Goal: Task Accomplishment & Management: Use online tool/utility

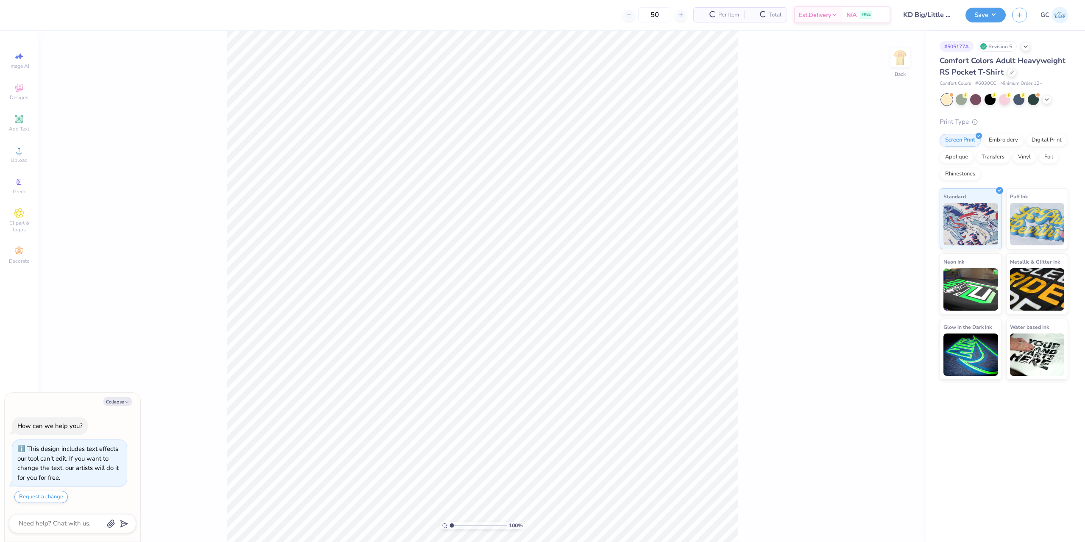
scroll to position [5, 0]
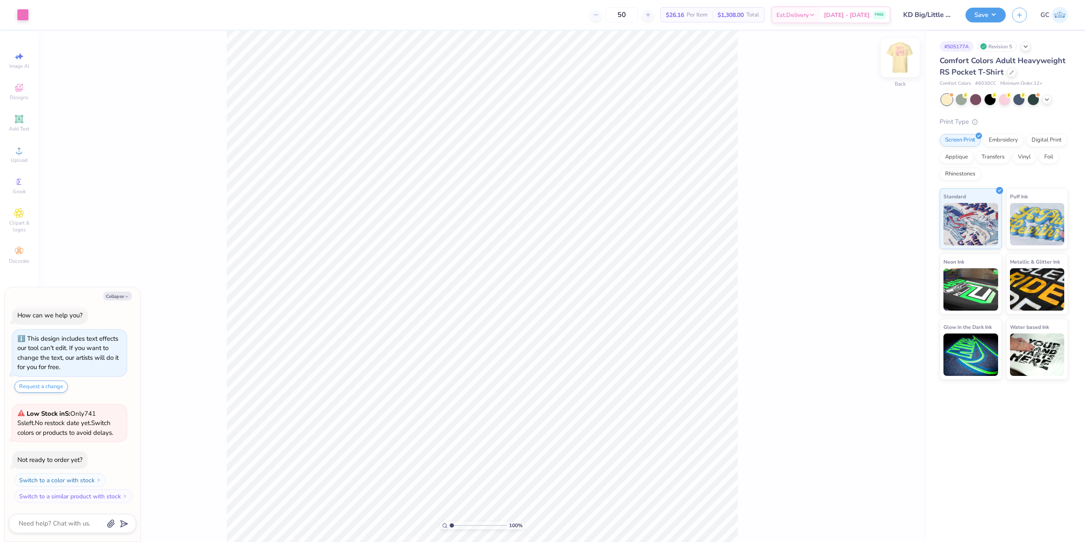
click at [904, 66] on img at bounding box center [901, 58] width 34 height 34
type textarea "x"
type input "1.82266588284093"
type textarea "x"
type input "1.82266588284093"
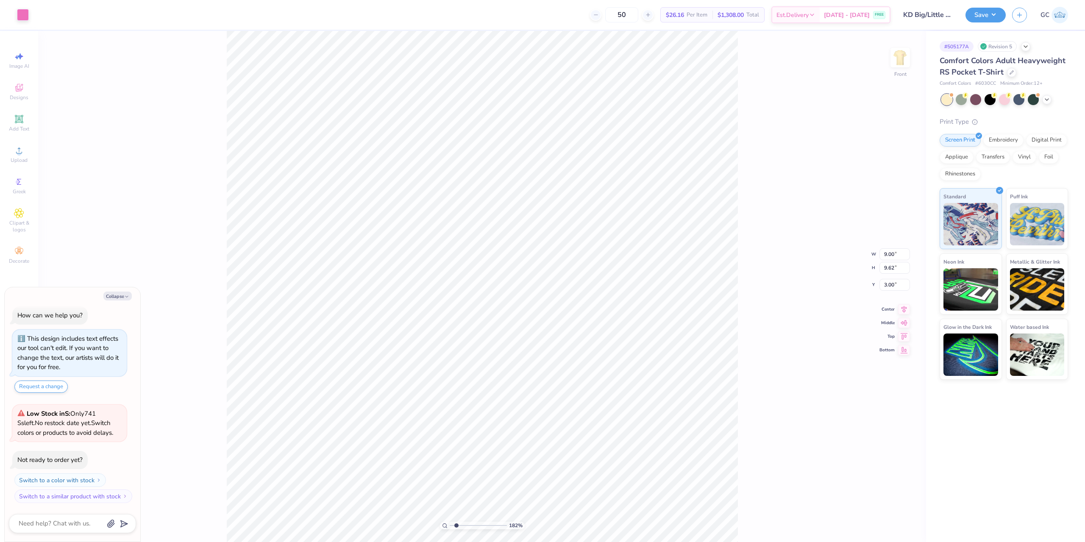
type textarea "x"
type input "1.82266588284093"
type textarea "x"
type input "1.82266588284093"
type textarea "x"
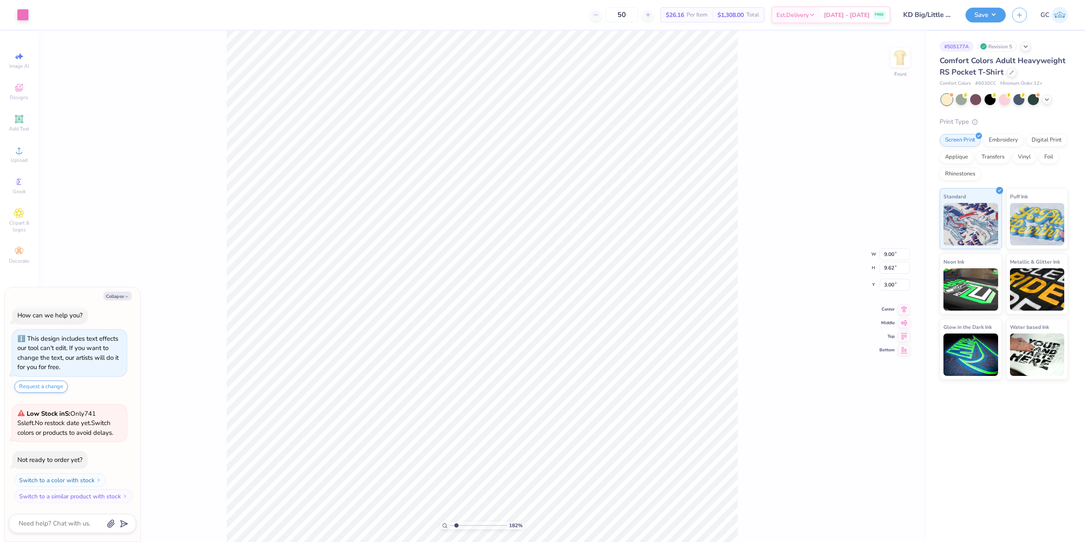
type input "1.82266588284093"
type textarea "x"
type input "1.82266588284093"
type textarea "x"
type input "1.82266588284093"
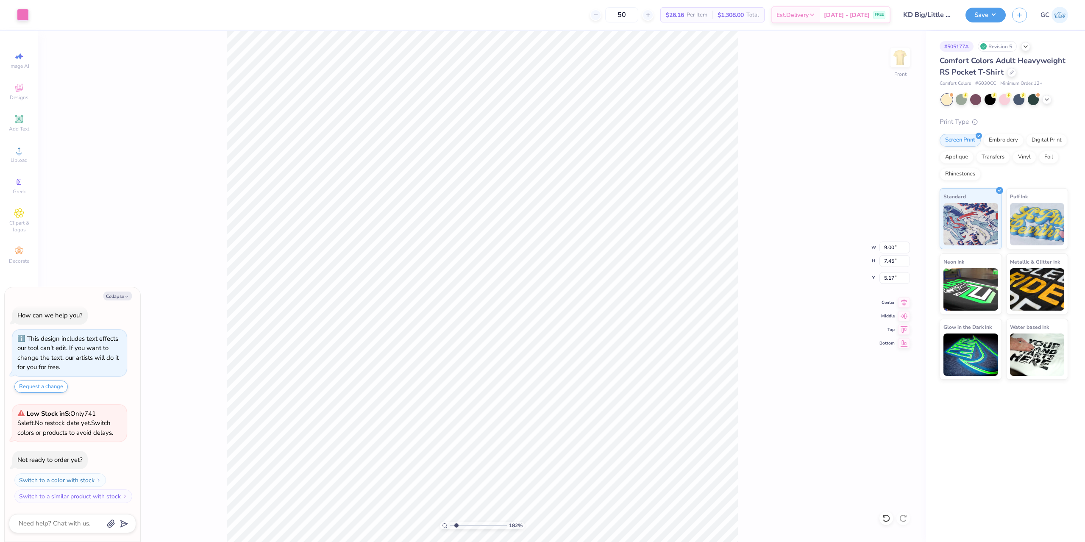
type textarea "x"
type input "1.82266588284093"
type input "9.05"
type textarea "x"
type input "1.82266588284093"
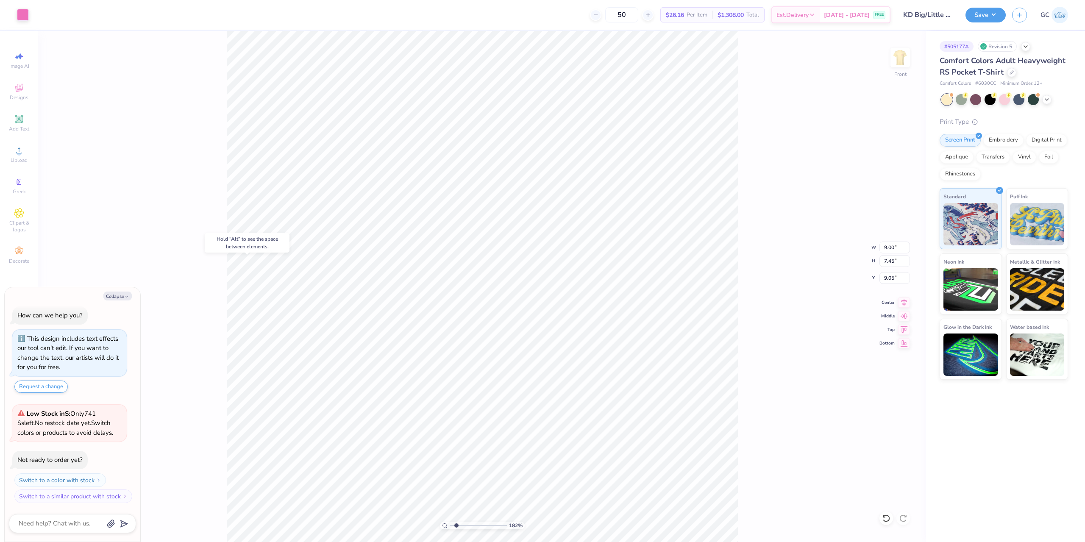
type textarea "x"
type input "1.82266588284093"
type textarea "x"
type input "1.82266588284093"
type textarea "x"
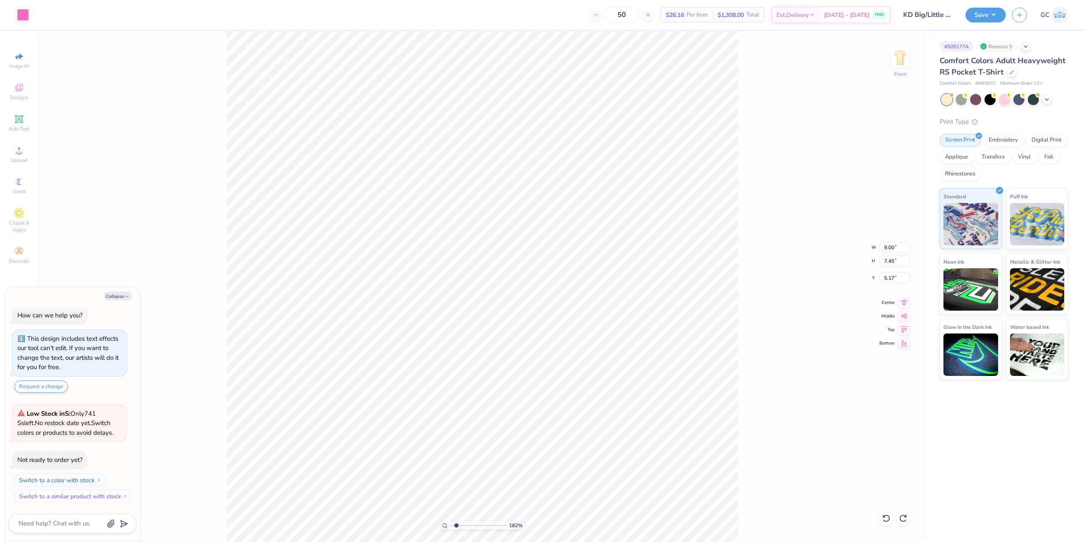
type input "1.82266588284093"
type textarea "x"
type input "1.82266588284093"
type input "8.65"
type textarea "x"
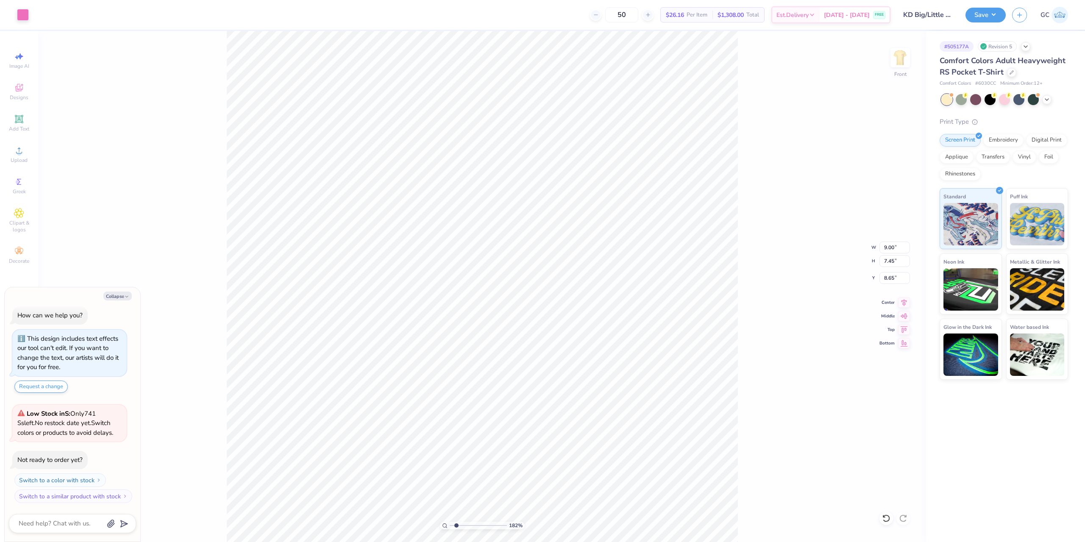
type input "1.82266588284093"
type textarea "x"
type input "1.82266588284093"
type textarea "x"
type input "1.82266588284093"
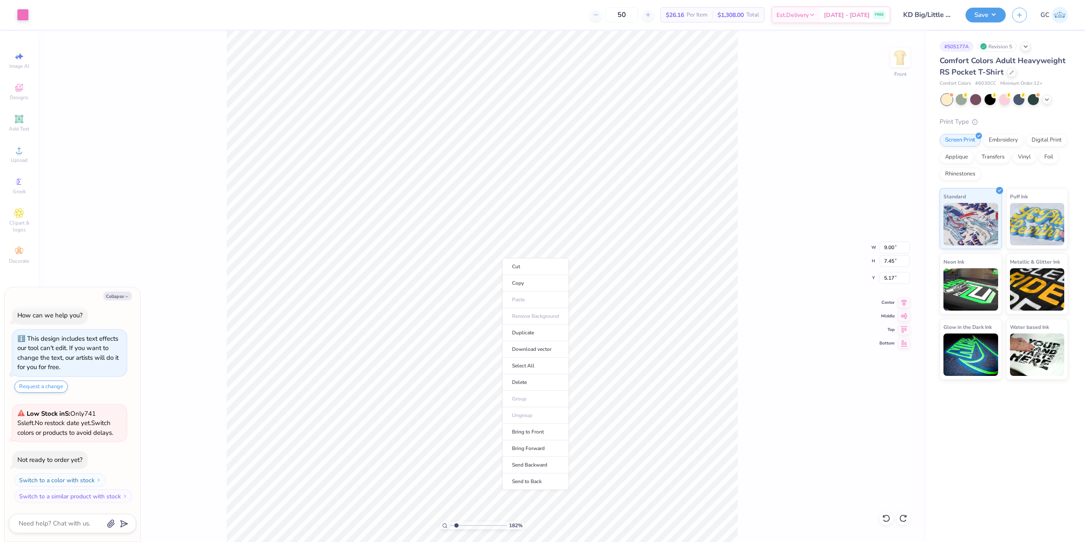
type textarea "x"
type input "1.82266588284093"
type textarea "x"
type input "1.82266588284093"
type textarea "x"
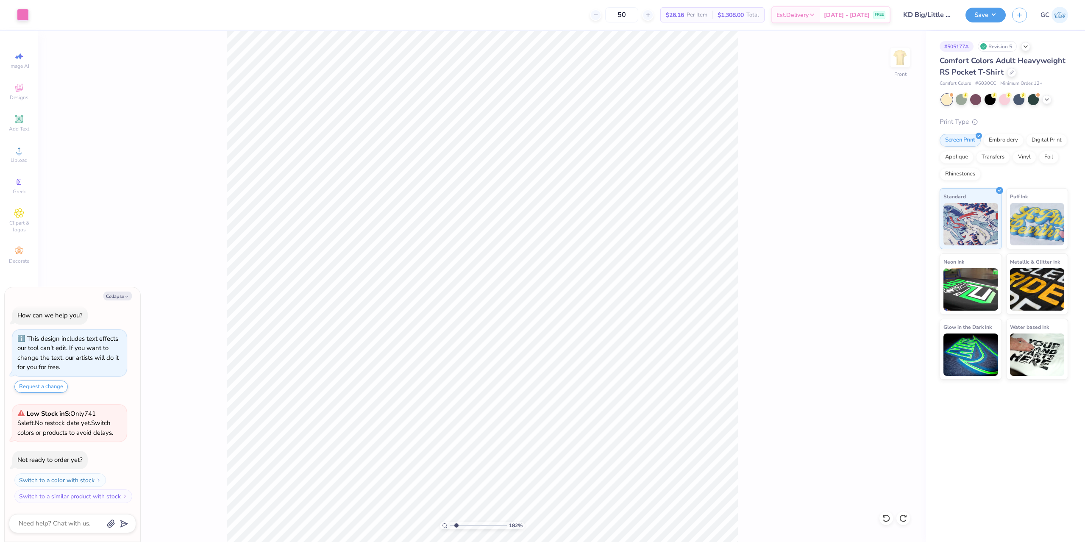
type input "1.82266588284093"
type textarea "x"
type input "1.82266588284093"
type textarea "x"
click at [532, 319] on li "Download vector" at bounding box center [526, 321] width 67 height 17
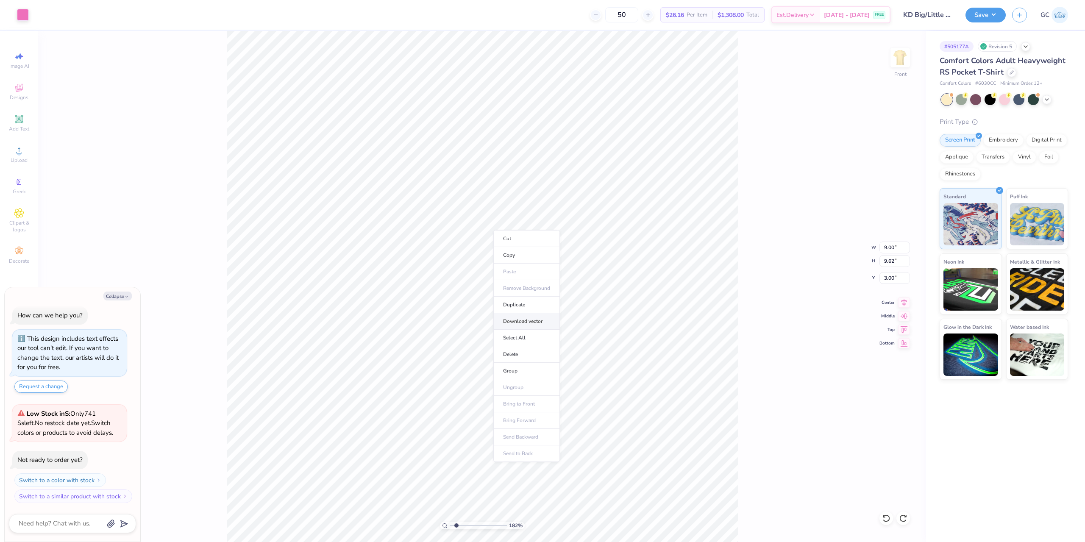
type input "1.82266588284093"
type textarea "x"
type input "1.82266588284093"
click at [897, 56] on img at bounding box center [901, 58] width 34 height 34
type textarea "x"
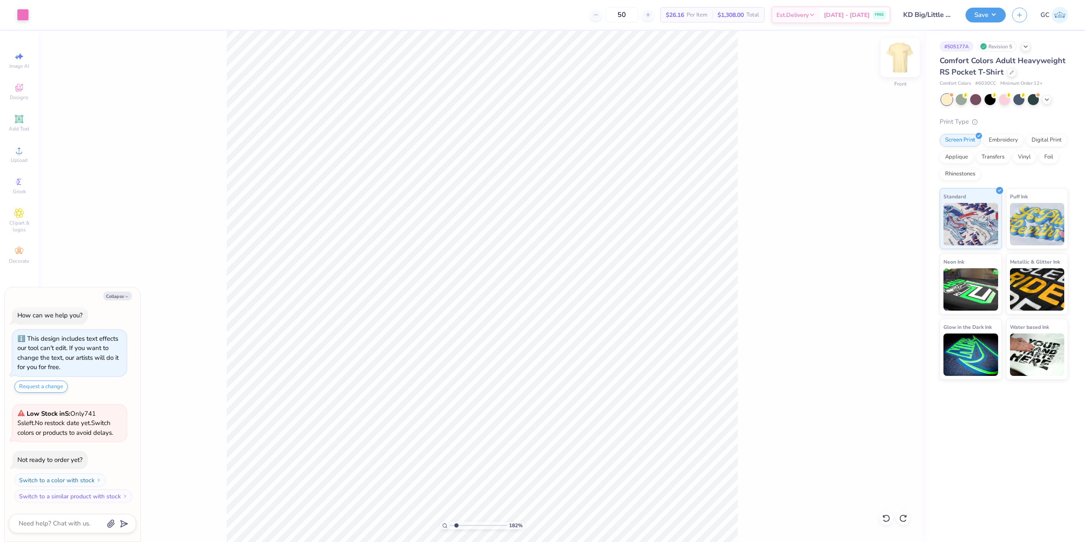
type input "1.82266588284093"
type textarea "x"
type input "1.82266588284093"
type textarea "x"
type input "1.82266588284093"
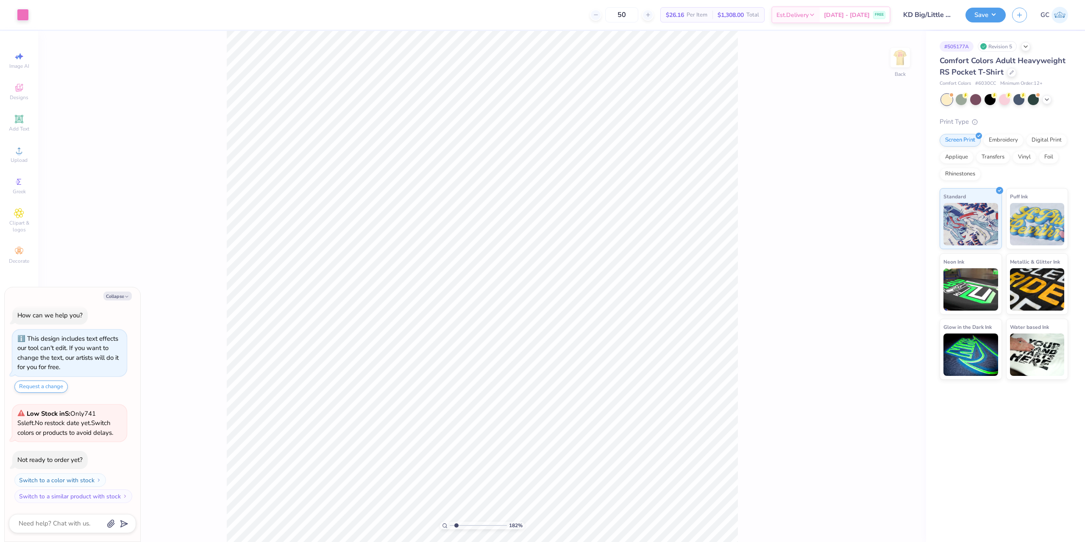
type textarea "x"
click at [608, 380] on li "Download vector" at bounding box center [615, 376] width 67 height 17
type input "1.82266588284093"
type textarea "x"
type input "1.82266588284093"
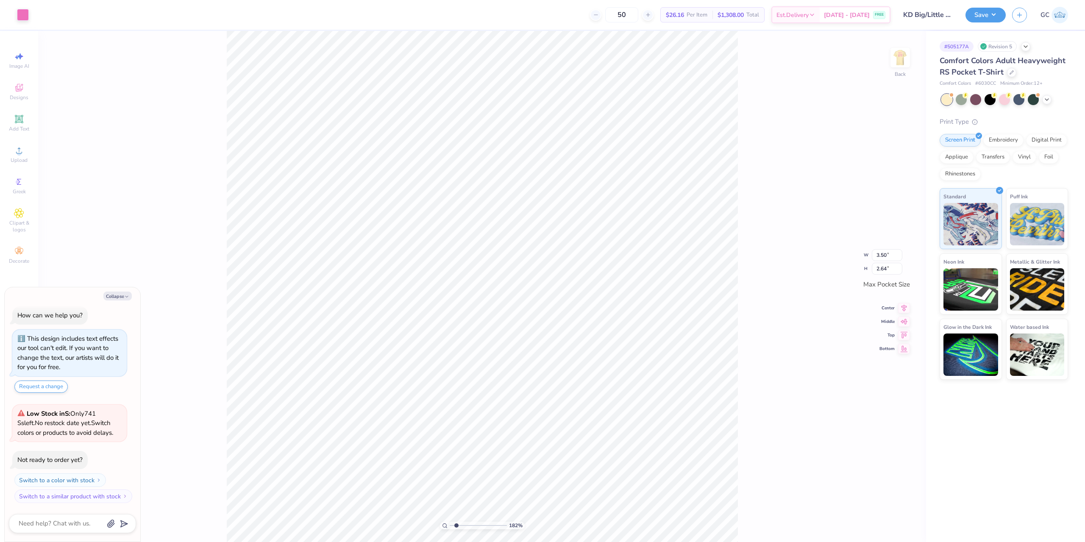
type textarea "x"
type input "1.82266588284093"
type textarea "x"
type input "1.82266588284093"
type textarea "x"
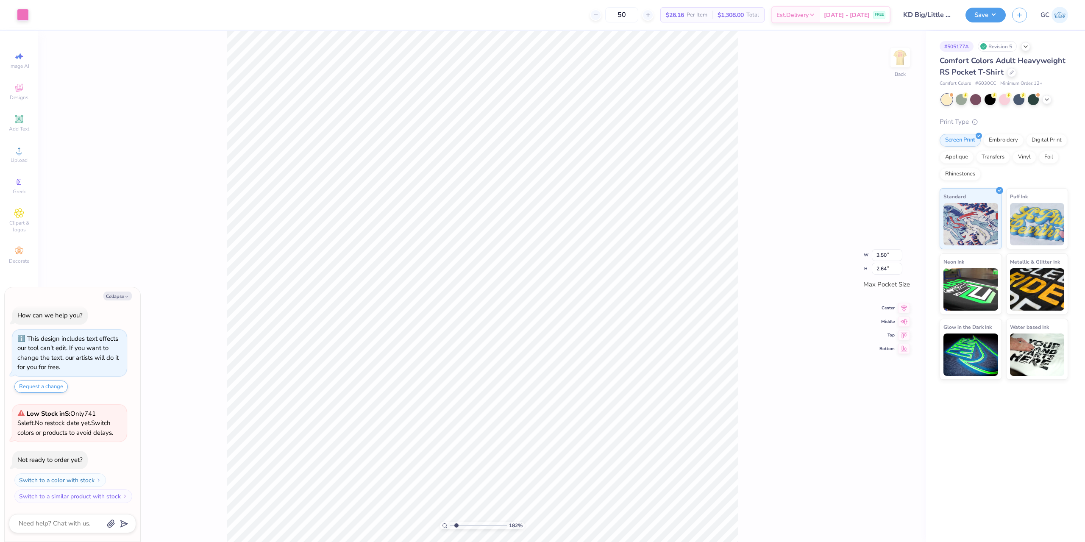
type input "1.82266588284093"
type textarea "x"
type input "1.82266588284093"
type textarea "x"
type input "1.82266588284093"
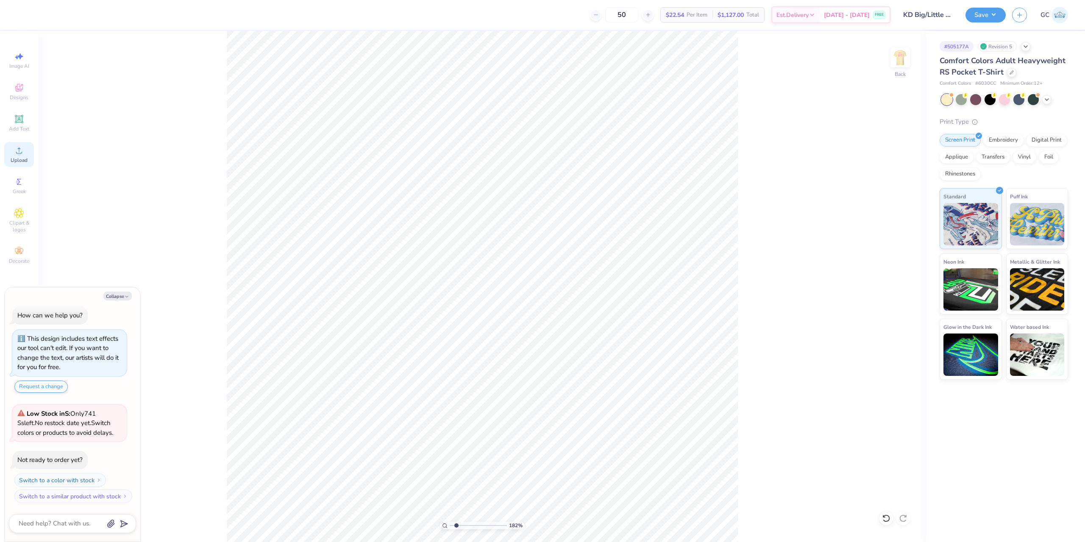
click at [20, 162] on span "Upload" at bounding box center [19, 160] width 17 height 7
type textarea "x"
type input "1.82266588284093"
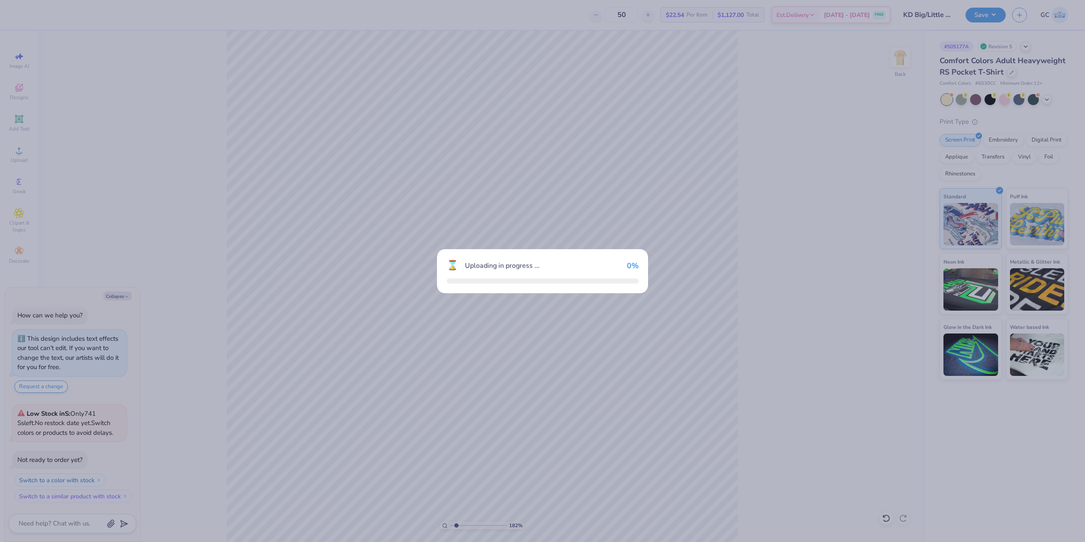
type textarea "x"
type input "1.82266588284093"
type textarea "x"
type input "1.82266588284093"
type textarea "x"
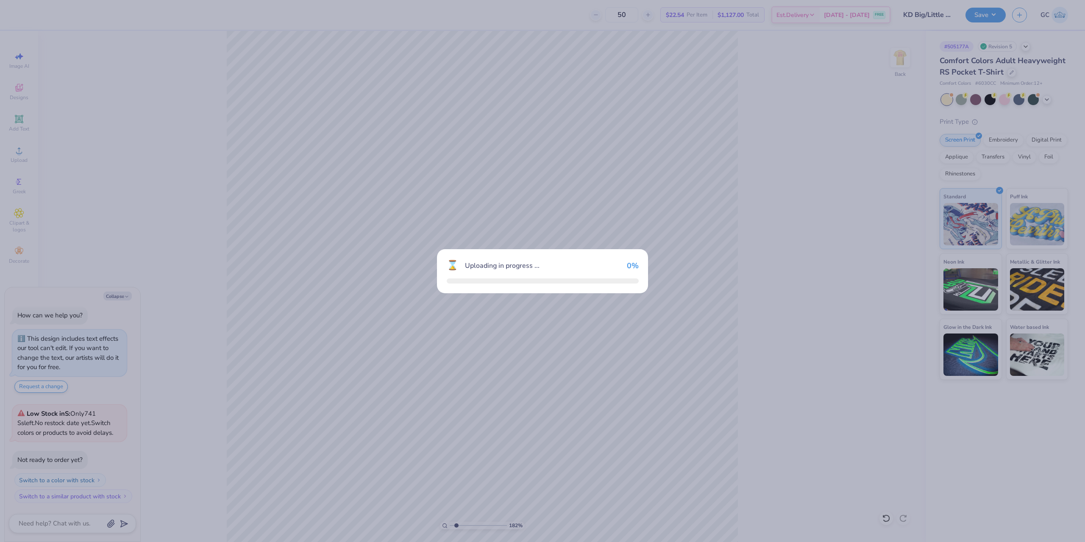
type input "1.82266588284093"
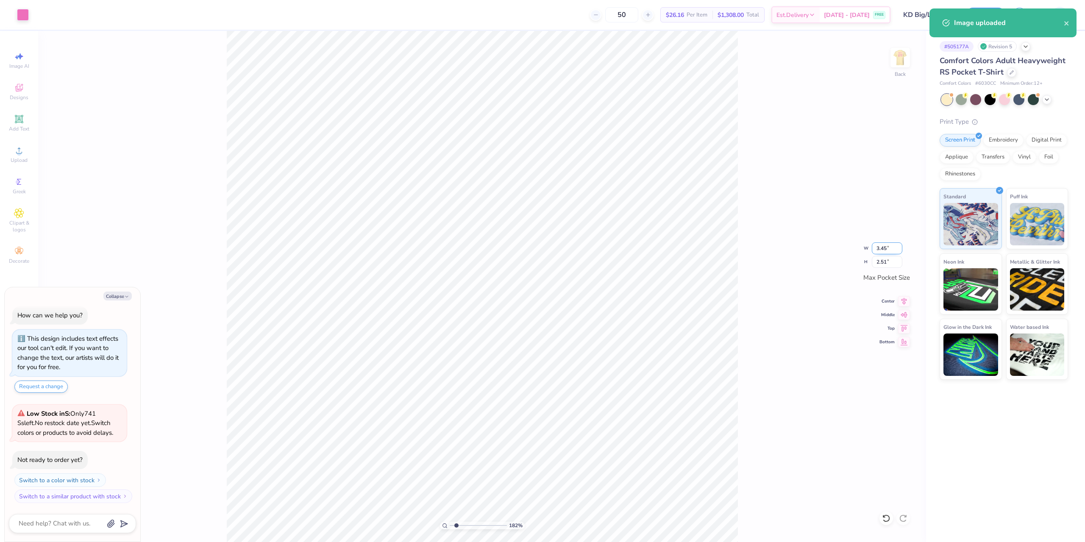
click at [900, 247] on input "3.45" at bounding box center [887, 249] width 31 height 12
click at [900, 247] on input "3.46" at bounding box center [887, 249] width 31 height 12
click at [900, 247] on input "3.47" at bounding box center [887, 249] width 31 height 12
click at [900, 247] on input "3.48" at bounding box center [887, 249] width 31 height 12
click at [900, 247] on input "3.49" at bounding box center [887, 249] width 31 height 12
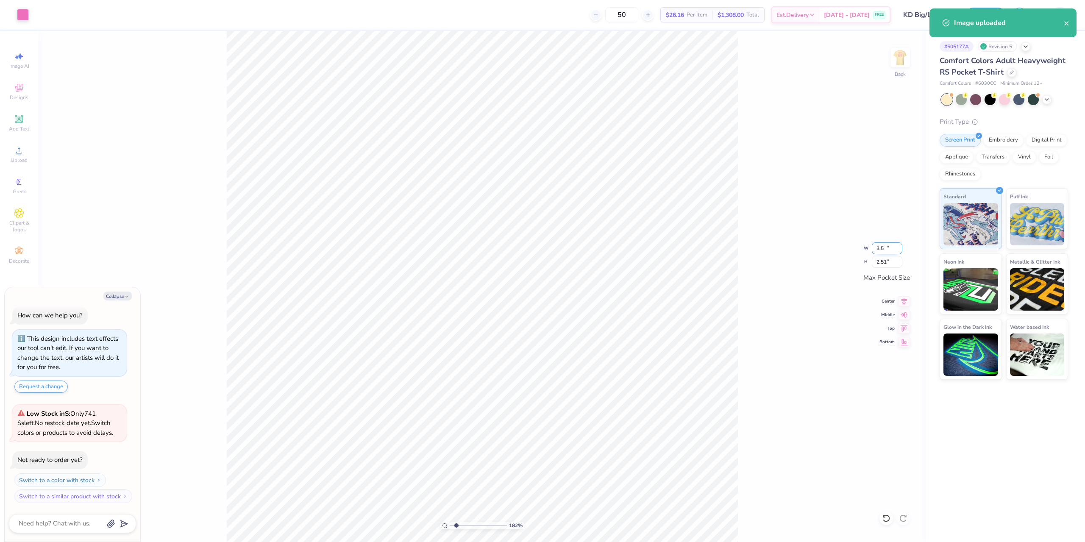
type input "3.5"
click at [900, 247] on input "3.5" at bounding box center [887, 249] width 31 height 12
type textarea "x"
type input "1.82266588284093"
type input "3.50"
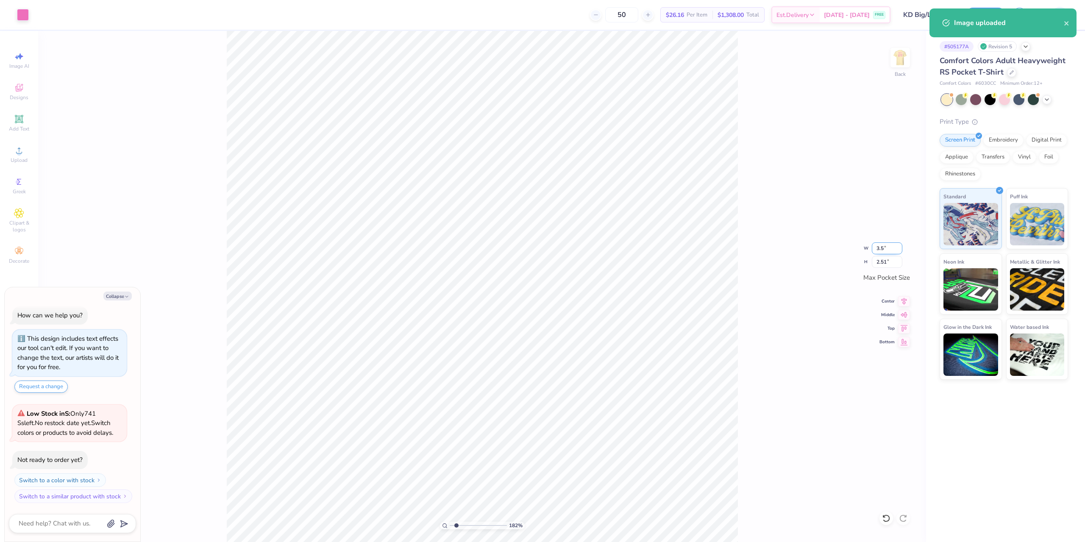
type input "2.56"
type textarea "x"
type input "1.82266588284093"
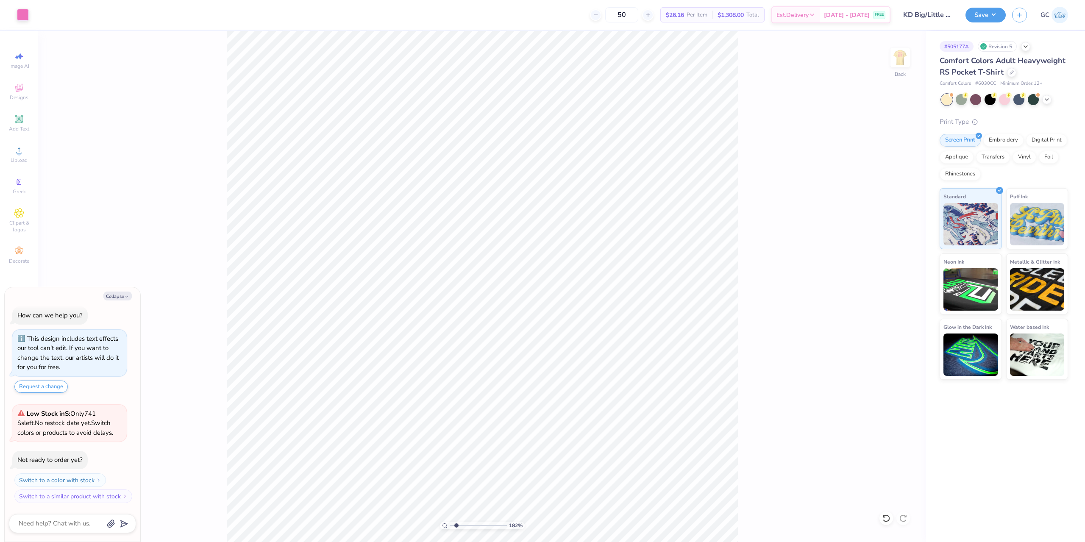
type textarea "x"
type input "1.82266588284093"
click at [22, 15] on div at bounding box center [23, 14] width 12 height 12
type textarea "x"
type input "1.82266588284093"
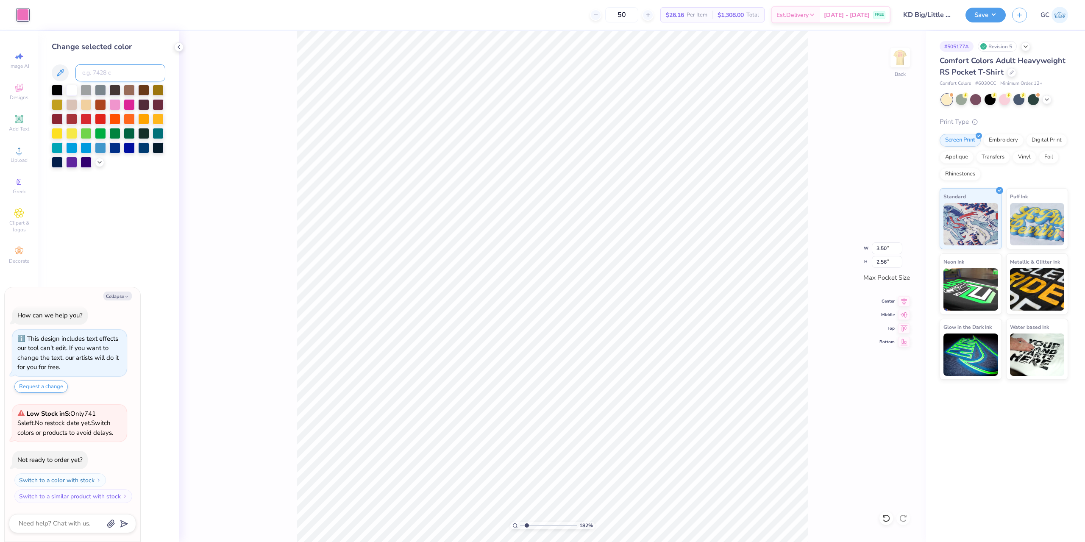
click at [123, 68] on input at bounding box center [120, 72] width 90 height 17
type input "211"
type input "x"
type textarea "x"
type input "1.82266588284093"
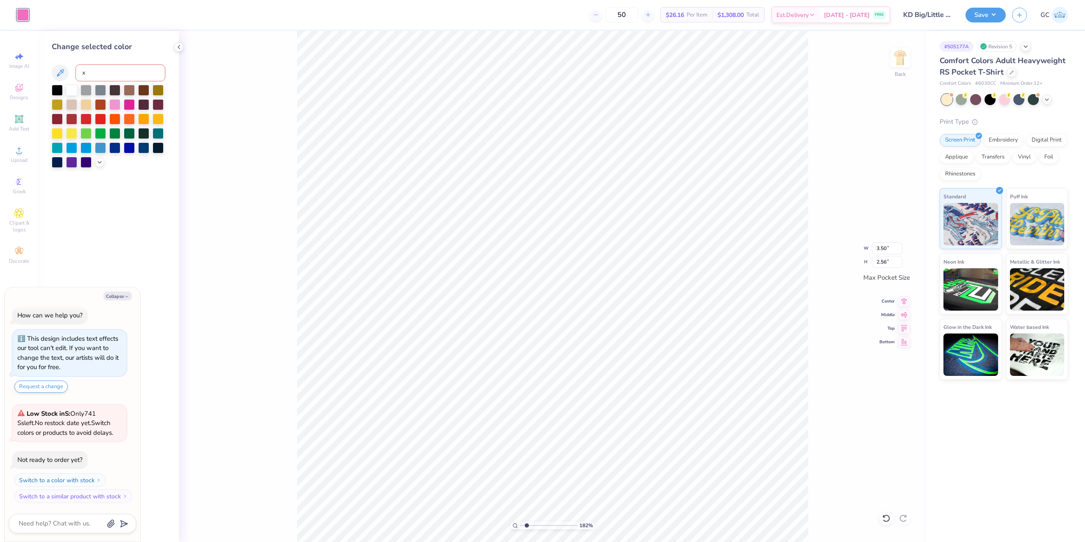
type textarea "x"
type input "1.82266588284093"
type textarea "x"
type input "1.82266588284093"
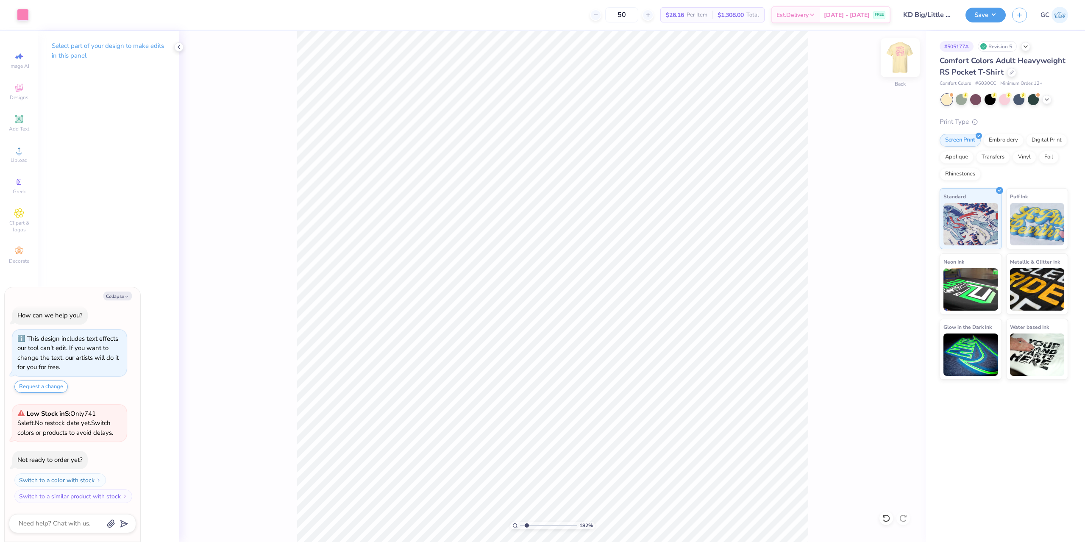
click at [899, 56] on img at bounding box center [901, 58] width 34 height 34
type textarea "x"
type input "1.82266588284093"
type textarea "x"
type input "1.82266588284093"
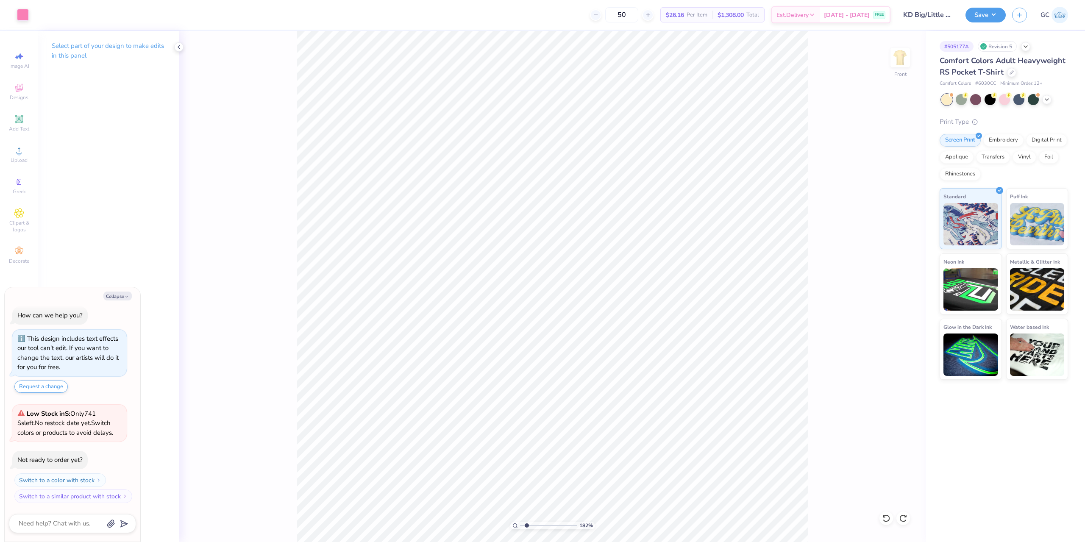
type textarea "x"
type input "1.82266588284093"
type textarea "x"
type input "1.82266588284093"
type textarea "x"
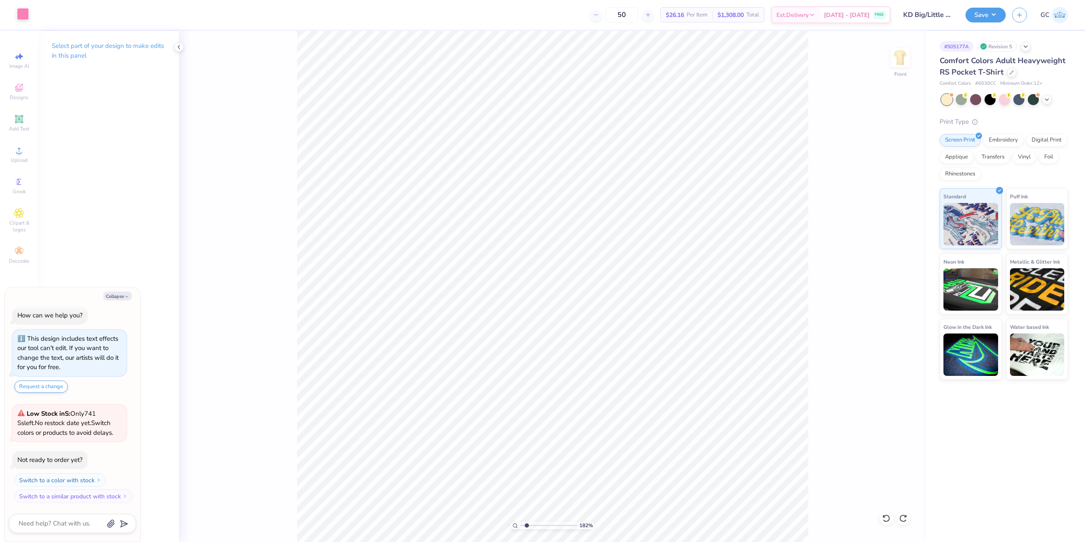
type input "1.82266588284093"
type textarea "x"
type input "1.82266588284093"
click at [27, 17] on div at bounding box center [23, 14] width 12 height 12
type textarea "x"
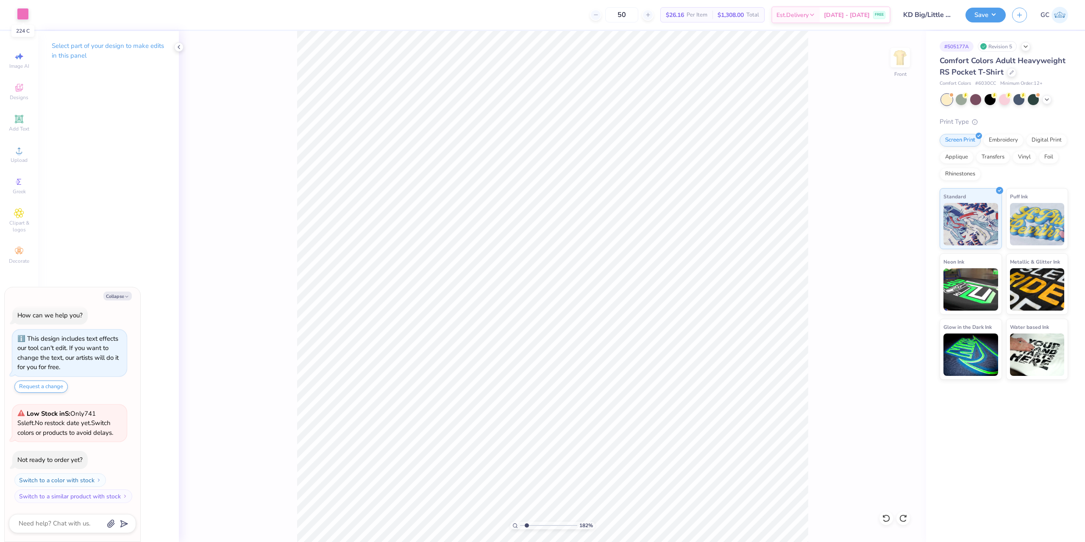
type input "1.82266588284093"
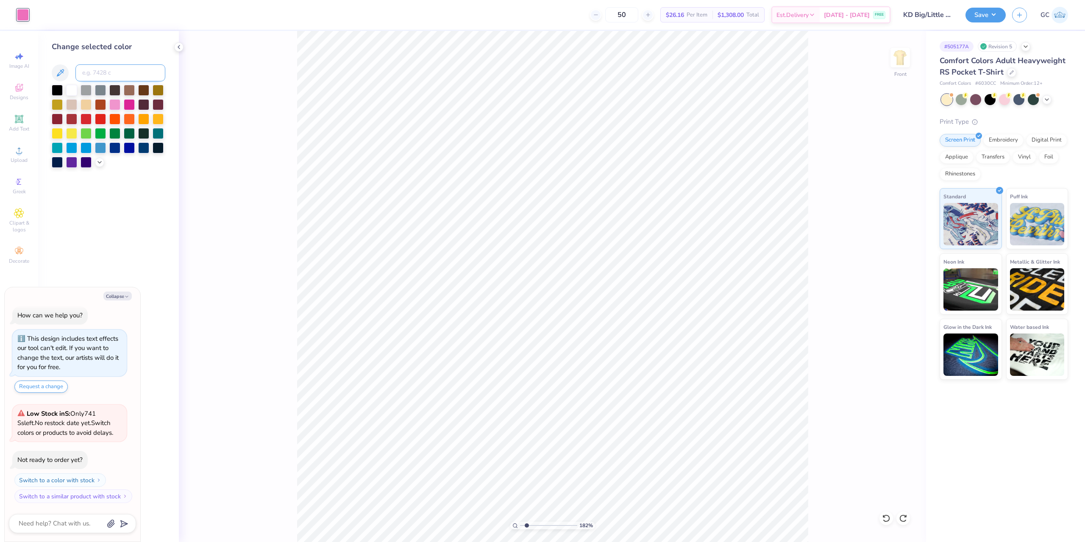
click at [109, 69] on input at bounding box center [120, 72] width 90 height 17
type input "211"
type textarea "x"
type input "1.82266588284093"
type textarea "x"
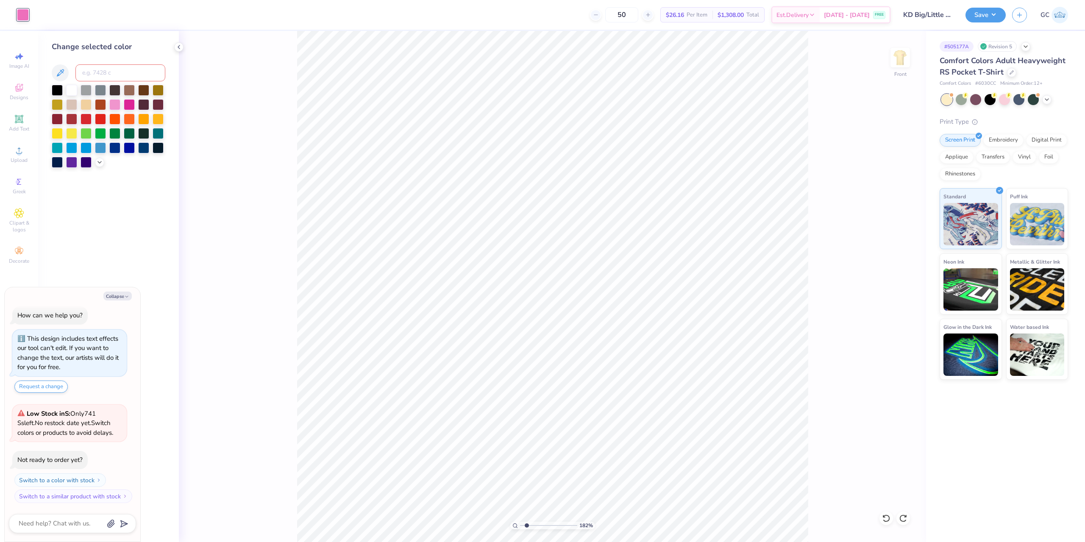
type input "1.82266588284093"
type textarea "x"
type input "1.82266588284093"
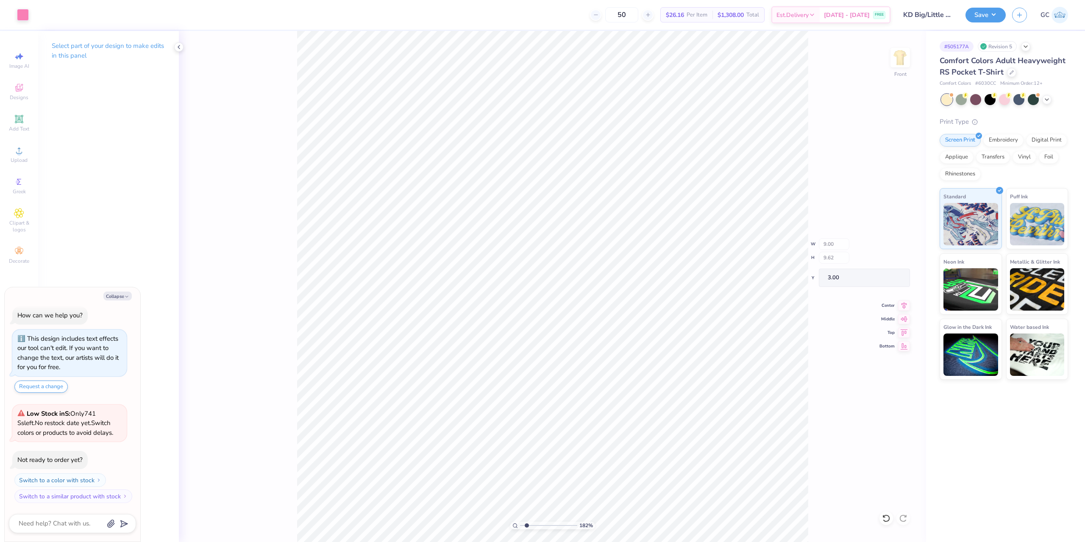
type textarea "x"
type input "1.82266588284093"
type textarea "x"
type input "1.22152498603933"
click at [896, 61] on img at bounding box center [901, 58] width 34 height 34
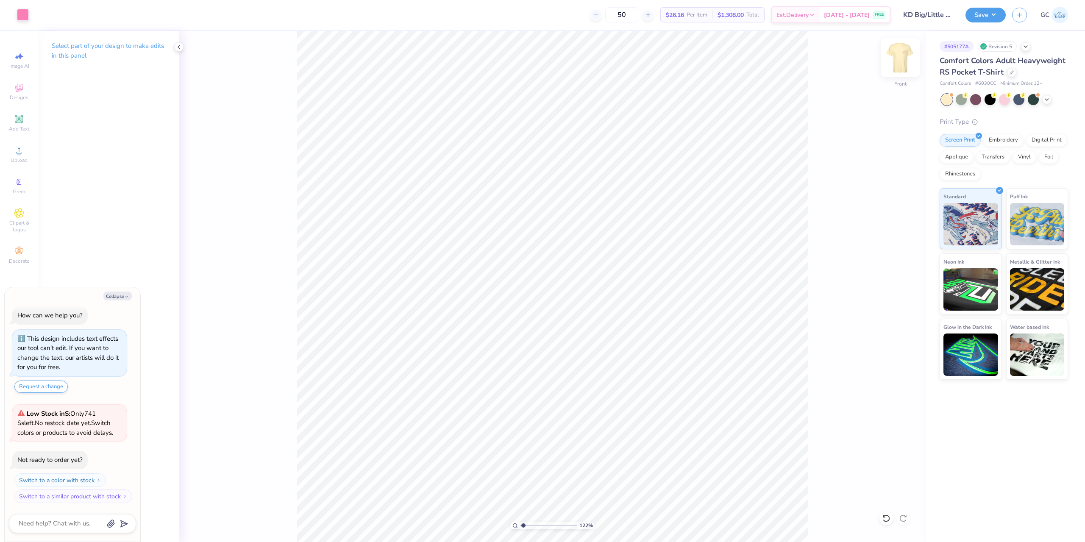
type textarea "x"
type input "1.22152498603933"
type textarea "x"
type input "1.22152498603933"
type textarea "x"
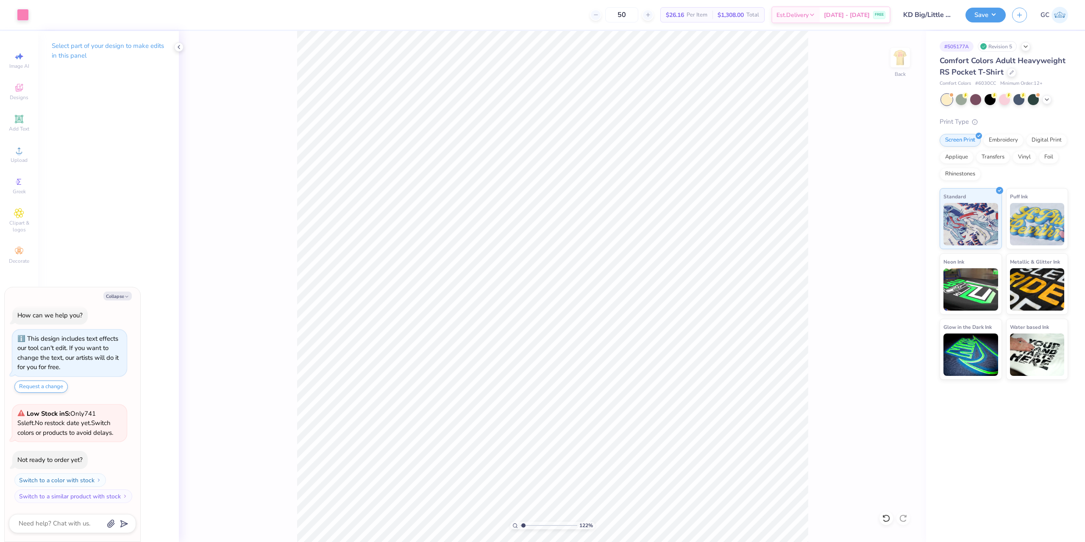
type input "1.22152498603933"
click at [982, 10] on button "Save" at bounding box center [986, 13] width 40 height 15
type textarea "x"
type input "1.22152498603933"
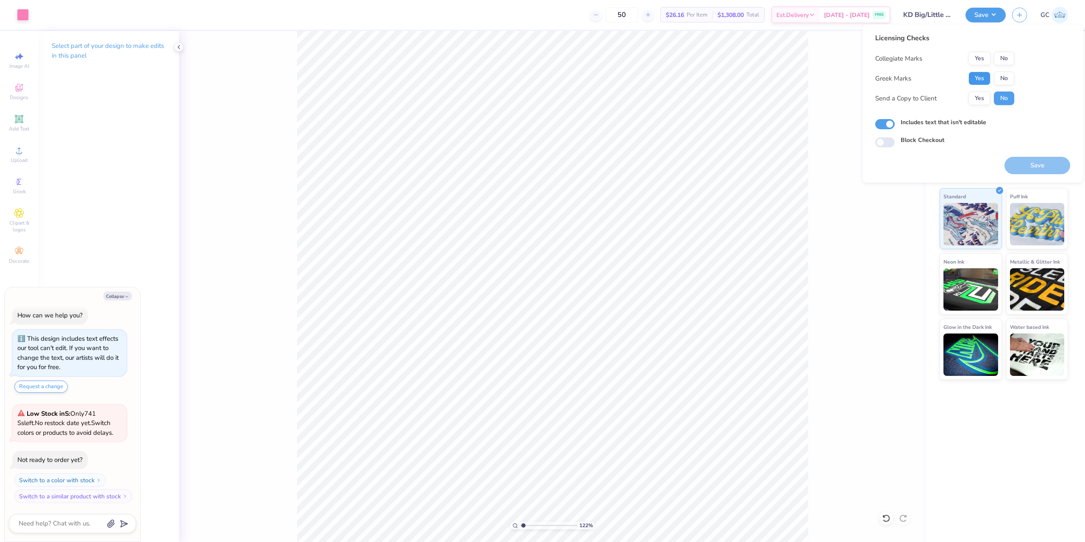
click at [977, 74] on button "Yes" at bounding box center [980, 79] width 22 height 14
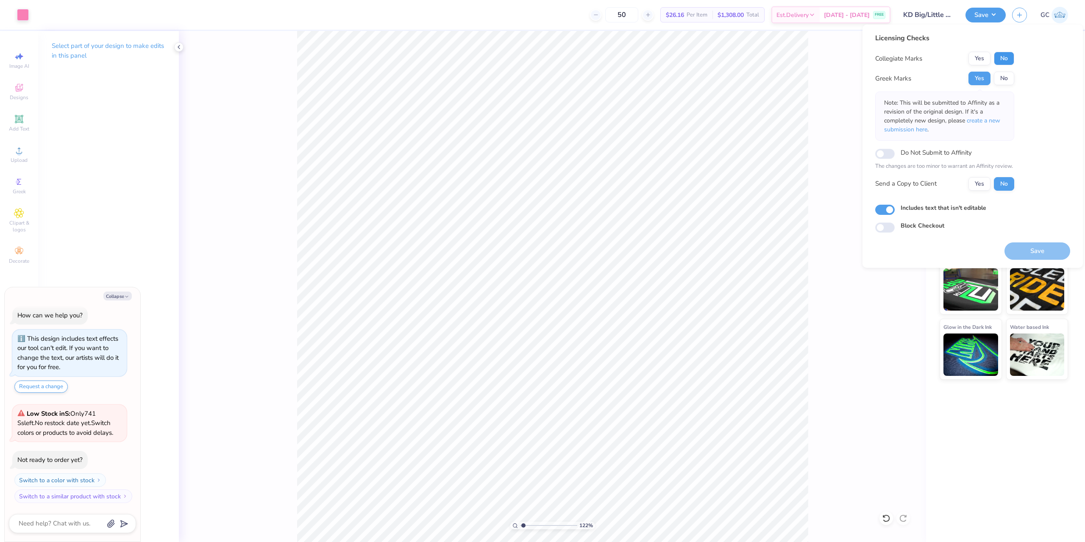
click at [1004, 56] on button "No" at bounding box center [1004, 59] width 20 height 14
type textarea "x"
type input "1.22152498603933"
click at [1037, 251] on button "Save" at bounding box center [1038, 251] width 66 height 17
type textarea "x"
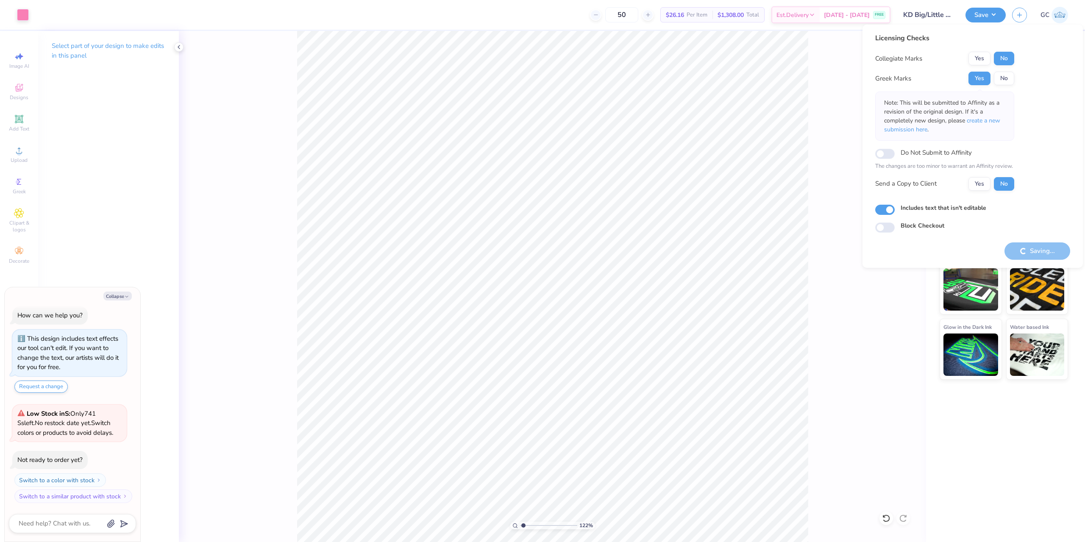
type input "1.22152498603933"
type textarea "x"
type input "1.22152498603933"
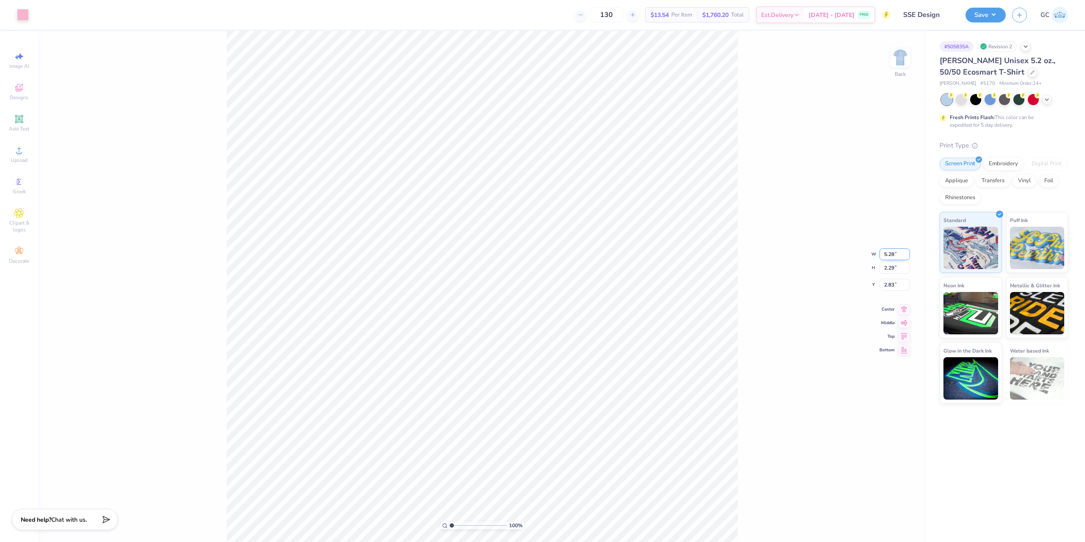
click at [907, 257] on input "5.28" at bounding box center [895, 254] width 31 height 12
click at [907, 257] on input "5.27" at bounding box center [895, 254] width 31 height 12
click at [907, 257] on input "5.26" at bounding box center [895, 254] width 31 height 12
click at [907, 257] on input "5.25" at bounding box center [895, 254] width 31 height 12
click at [907, 257] on input "5.24" at bounding box center [895, 254] width 31 height 12
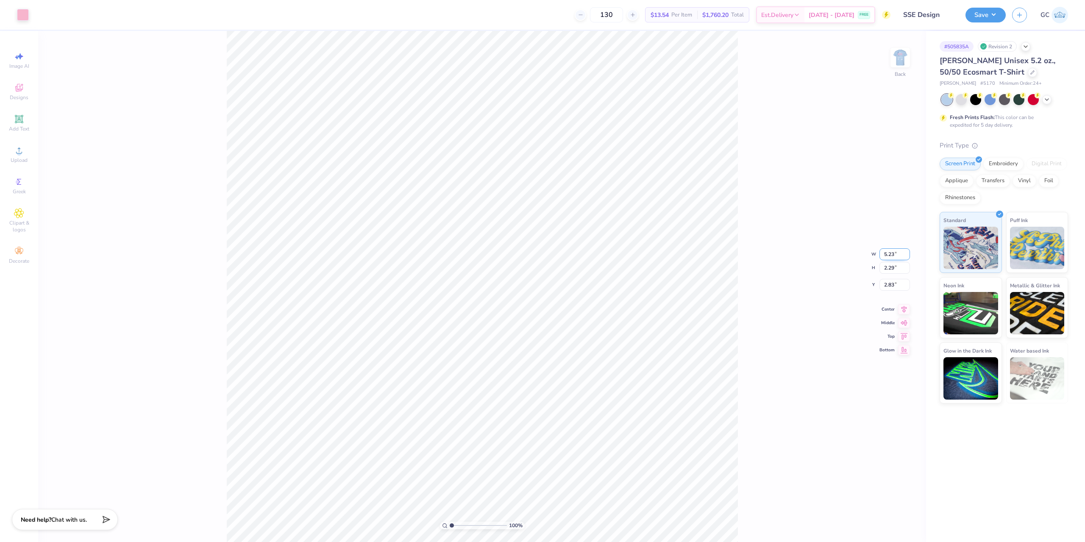
click at [907, 257] on input "5.23" at bounding box center [895, 254] width 31 height 12
click at [907, 257] on input "5.22" at bounding box center [895, 254] width 31 height 12
click at [907, 257] on input "5.21" at bounding box center [895, 254] width 31 height 12
click at [907, 257] on input "5.2" at bounding box center [895, 254] width 31 height 12
type input "5.20"
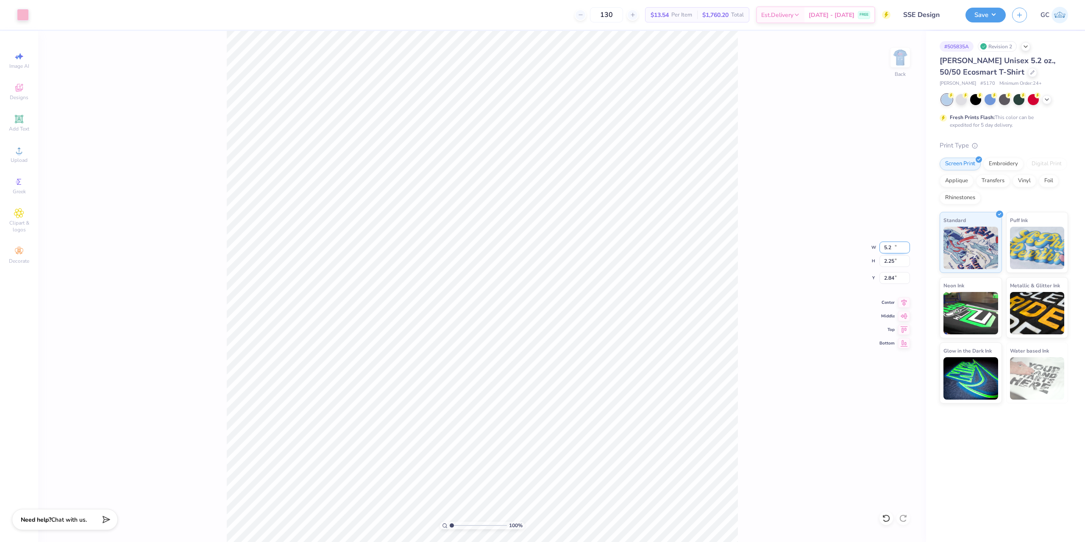
type input "2.25"
type input "3.00"
click at [908, 65] on img at bounding box center [901, 58] width 34 height 34
drag, startPoint x: 886, startPoint y: 268, endPoint x: 900, endPoint y: 268, distance: 14.4
click at [900, 268] on input "15.04" at bounding box center [895, 268] width 31 height 12
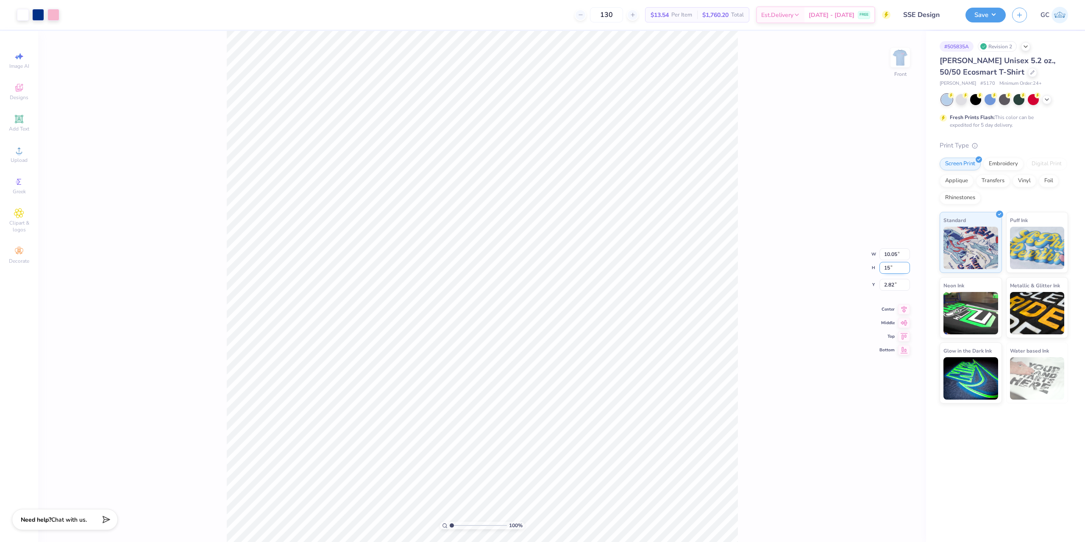
type input "15"
type input "10.02"
type input "15.00"
type input "3.00"
click at [908, 301] on icon at bounding box center [904, 301] width 12 height 10
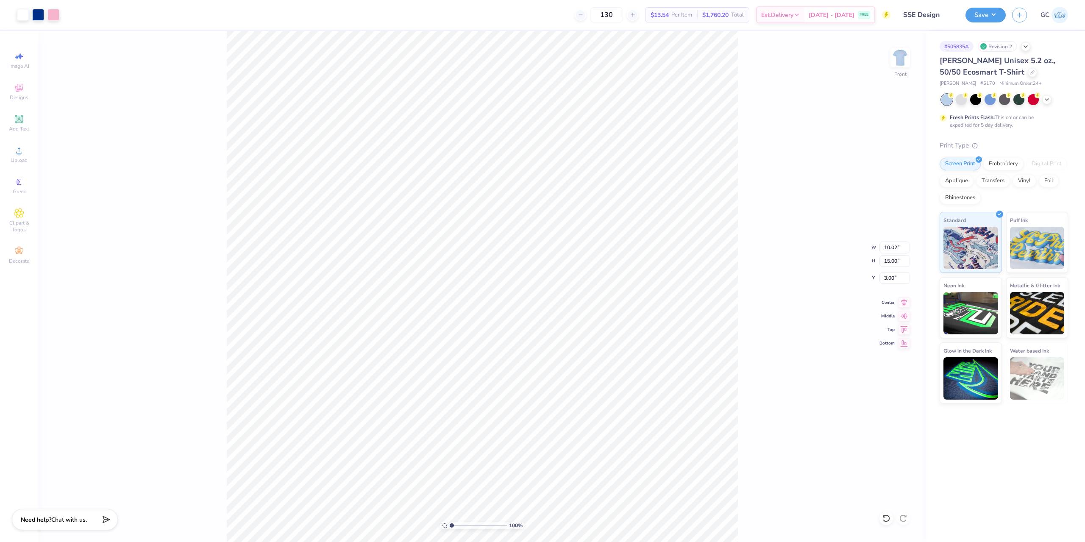
drag, startPoint x: 753, startPoint y: 169, endPoint x: 856, endPoint y: 88, distance: 131.4
click at [753, 169] on div "100 % Front W 10.02 10.02 " H 15.00 15.00 " Y 3.00 3.00 " Center Middle Top Bot…" at bounding box center [482, 286] width 888 height 511
click at [992, 9] on button "Save" at bounding box center [986, 13] width 40 height 15
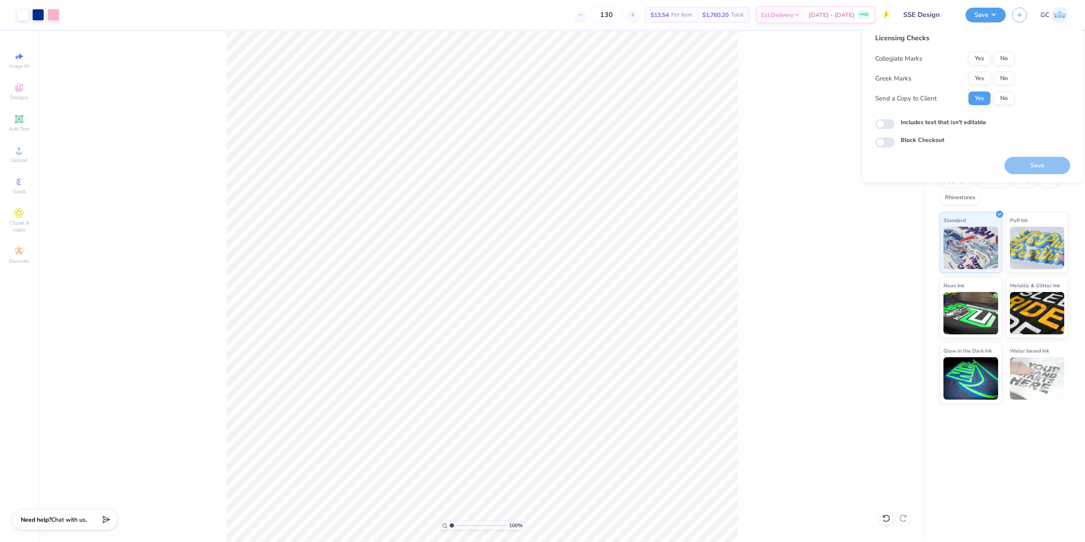
click at [1004, 66] on div "Collegiate Marks Yes No Greek Marks Yes No Send a Copy to Client Yes No" at bounding box center [944, 78] width 139 height 53
click at [1006, 61] on button "No" at bounding box center [1004, 59] width 20 height 14
click at [1004, 78] on button "No" at bounding box center [1004, 79] width 20 height 14
click at [1047, 170] on button "Save" at bounding box center [1038, 165] width 66 height 17
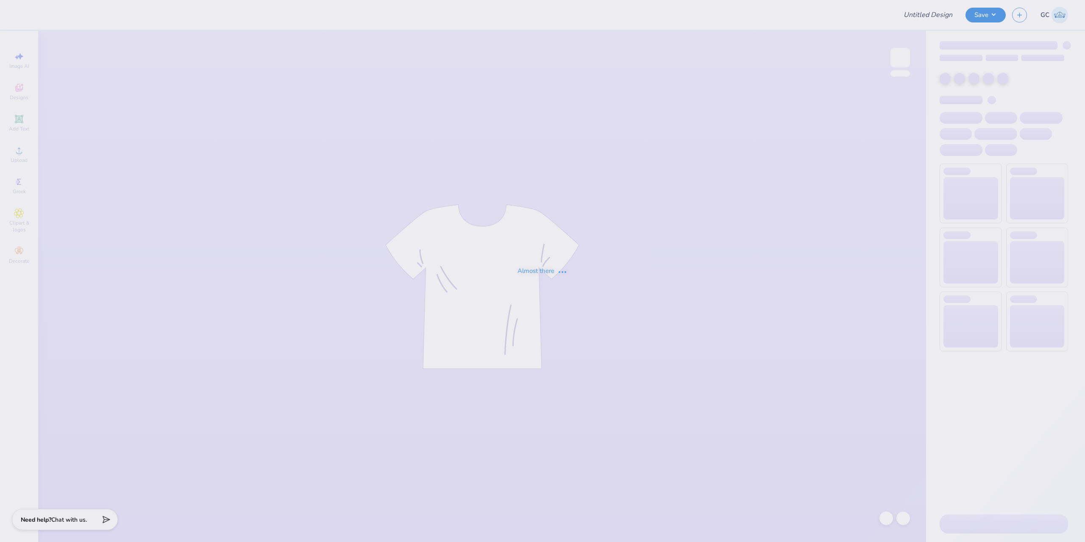
type input "[PERSON_NAME] : [GEOGRAPHIC_DATA]"
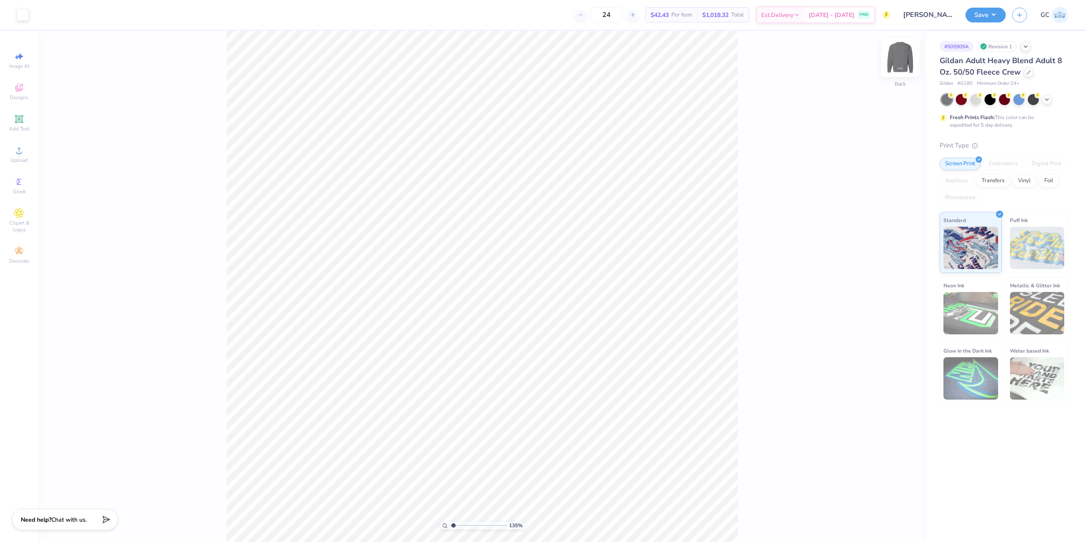
click at [897, 59] on img at bounding box center [901, 58] width 34 height 34
click at [900, 56] on img at bounding box center [901, 58] width 34 height 34
click at [15, 125] on div "Add Text" at bounding box center [19, 123] width 30 height 25
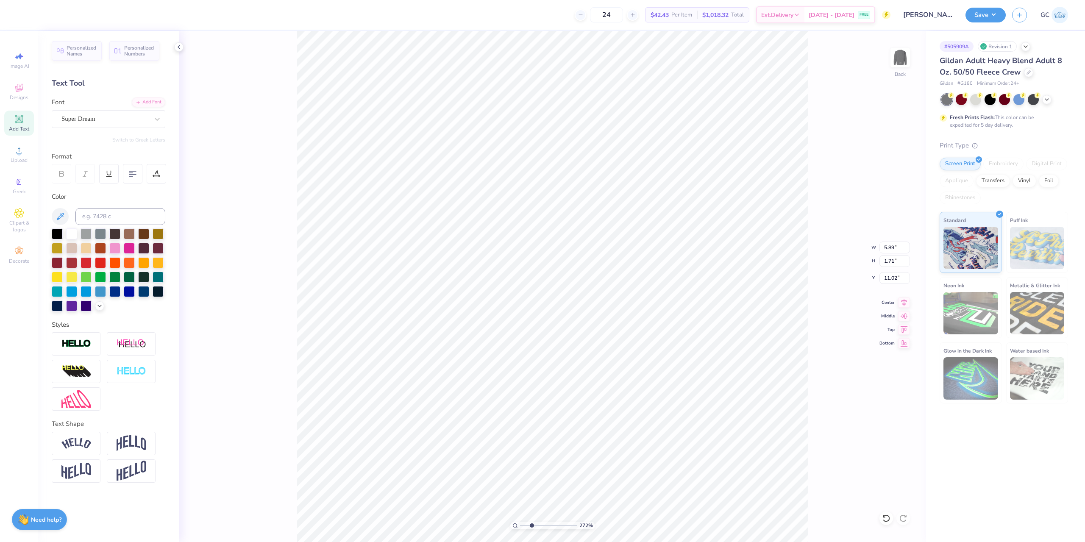
type input "2.71964221644285"
type input "12.48"
type input "2.71964221644285"
type input "12.49"
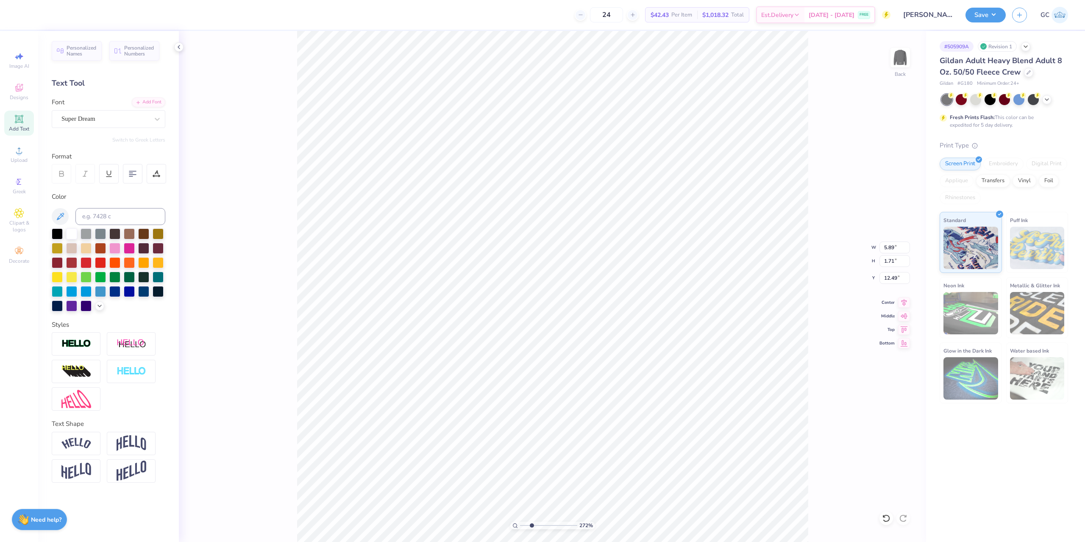
type input "2.71964221644285"
type textarea "®"
click at [156, 114] on div at bounding box center [157, 119] width 15 height 15
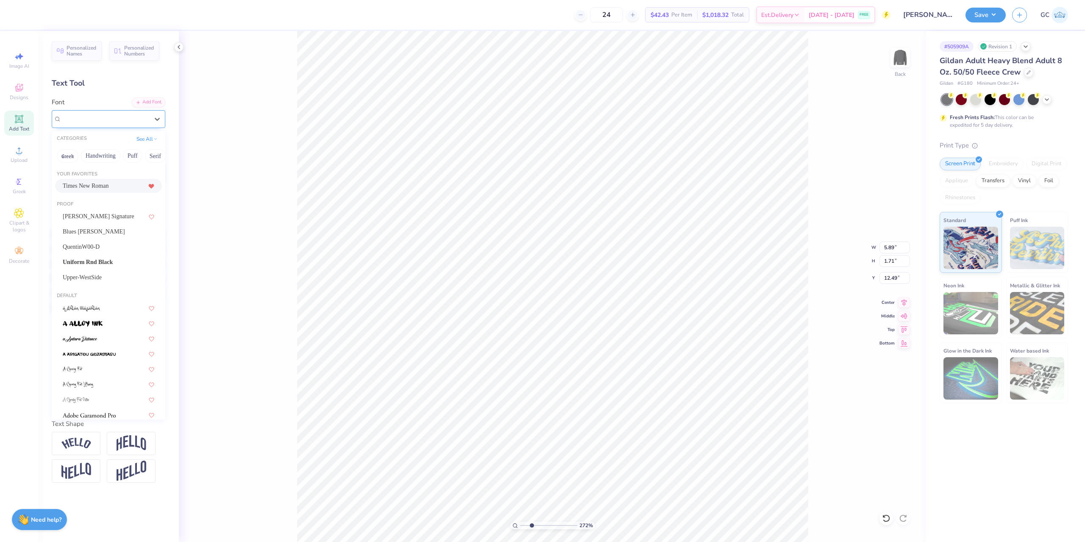
click at [84, 119] on span "Super Dream" at bounding box center [78, 119] width 34 height 10
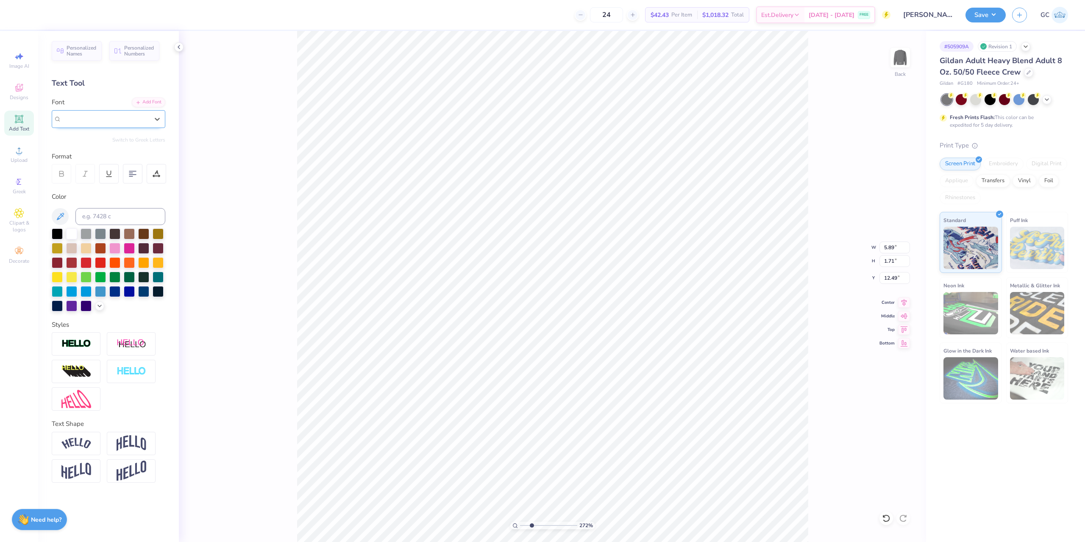
type input "2.71964221644285"
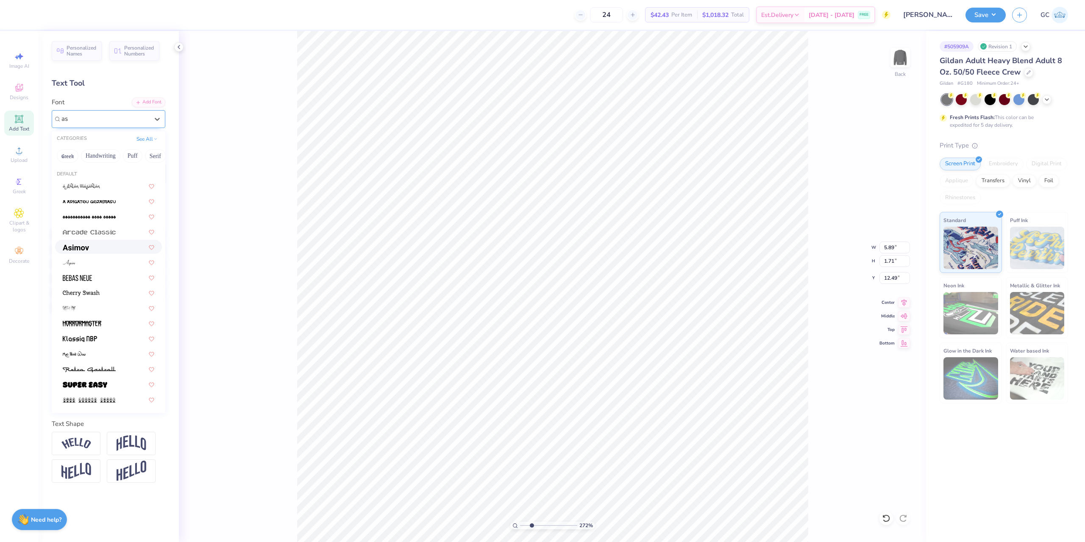
click at [92, 250] on div at bounding box center [109, 247] width 92 height 9
type input "as"
type input "2.71964221644285"
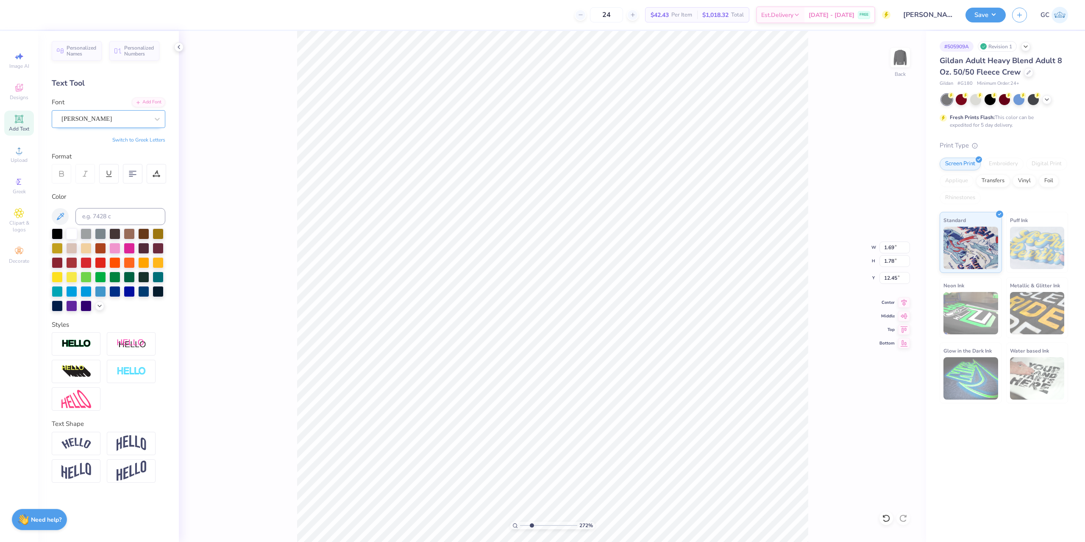
type input "2.71964221644285"
type input "3.70"
type input "2.71964221644285"
type input "0.41"
type input "0.43"
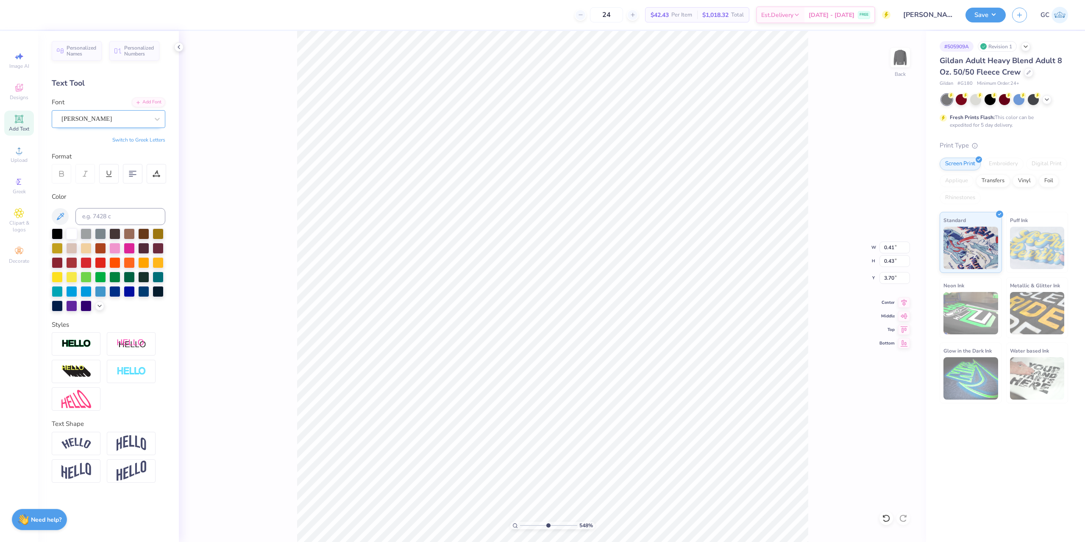
type input "5.47860533190648"
type input "4.19"
type input "5.47860533190648"
type input "0.23"
type input "0.24"
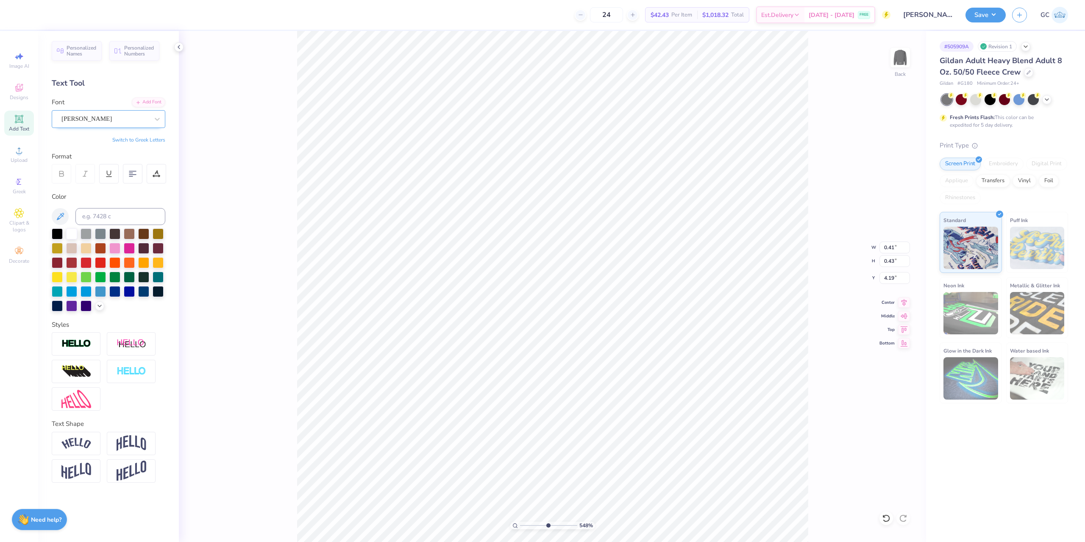
type input "4.37"
type input "5.47860533190648"
type input "4.30"
type input "2.01445811466782"
type input "12.50"
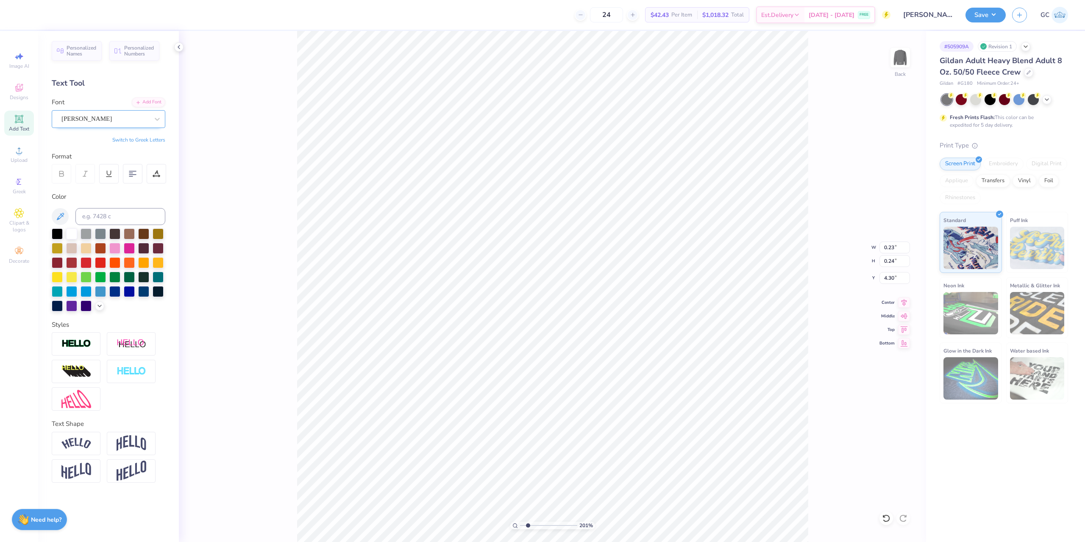
type input "9.40"
type input "3.00"
click at [890, 52] on div "122 % Back W 12.50 12.50 " H 9.40 9.40 " Y 3.00 3.00 " Center Middle Top Bottom" at bounding box center [552, 286] width 747 height 511
click at [899, 56] on img at bounding box center [901, 58] width 34 height 34
click at [992, 14] on button "Save" at bounding box center [986, 13] width 40 height 15
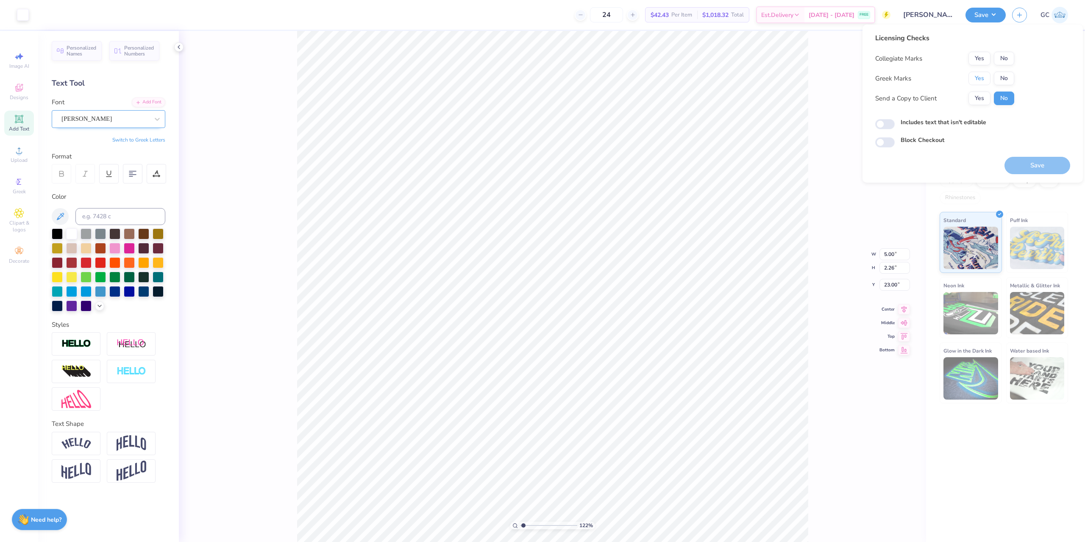
drag, startPoint x: 984, startPoint y: 78, endPoint x: 982, endPoint y: 65, distance: 12.8
click at [984, 78] on button "Yes" at bounding box center [980, 79] width 22 height 14
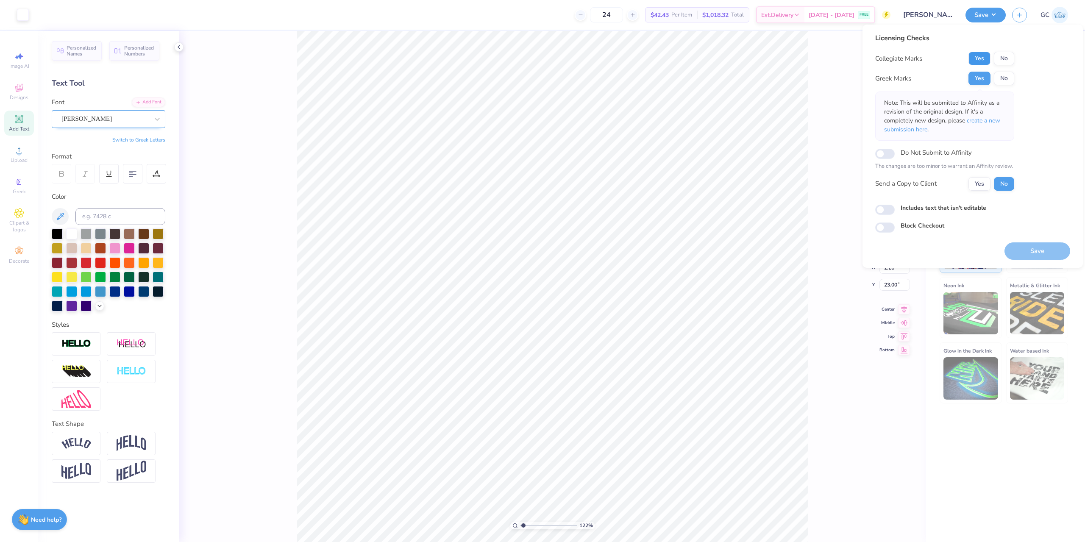
click at [981, 59] on button "Yes" at bounding box center [980, 59] width 22 height 14
click at [1034, 250] on button "Save" at bounding box center [1038, 251] width 66 height 17
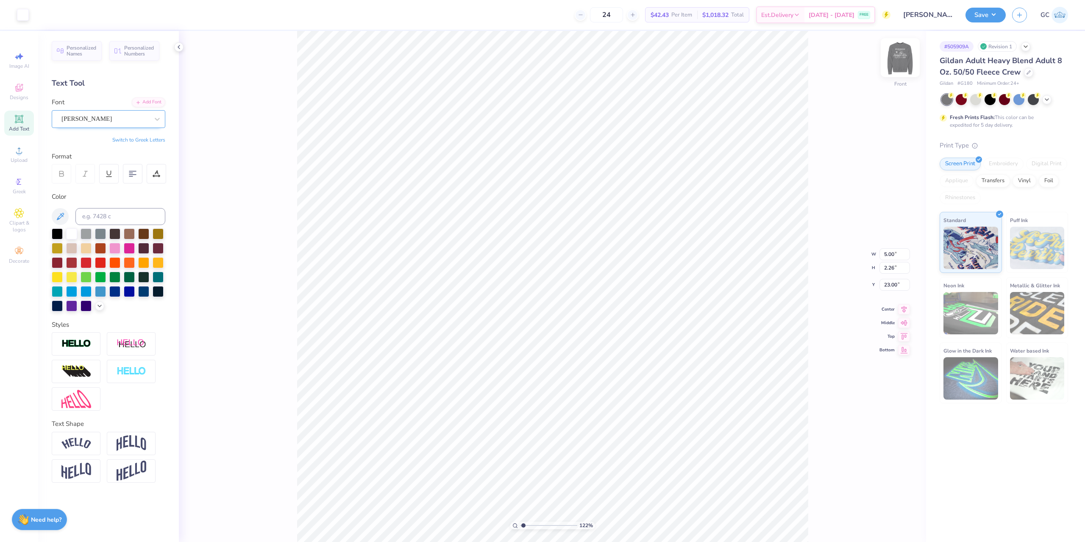
click at [906, 51] on img at bounding box center [901, 58] width 34 height 34
type input "1.22152498603933"
